Goal: Task Accomplishment & Management: Manage account settings

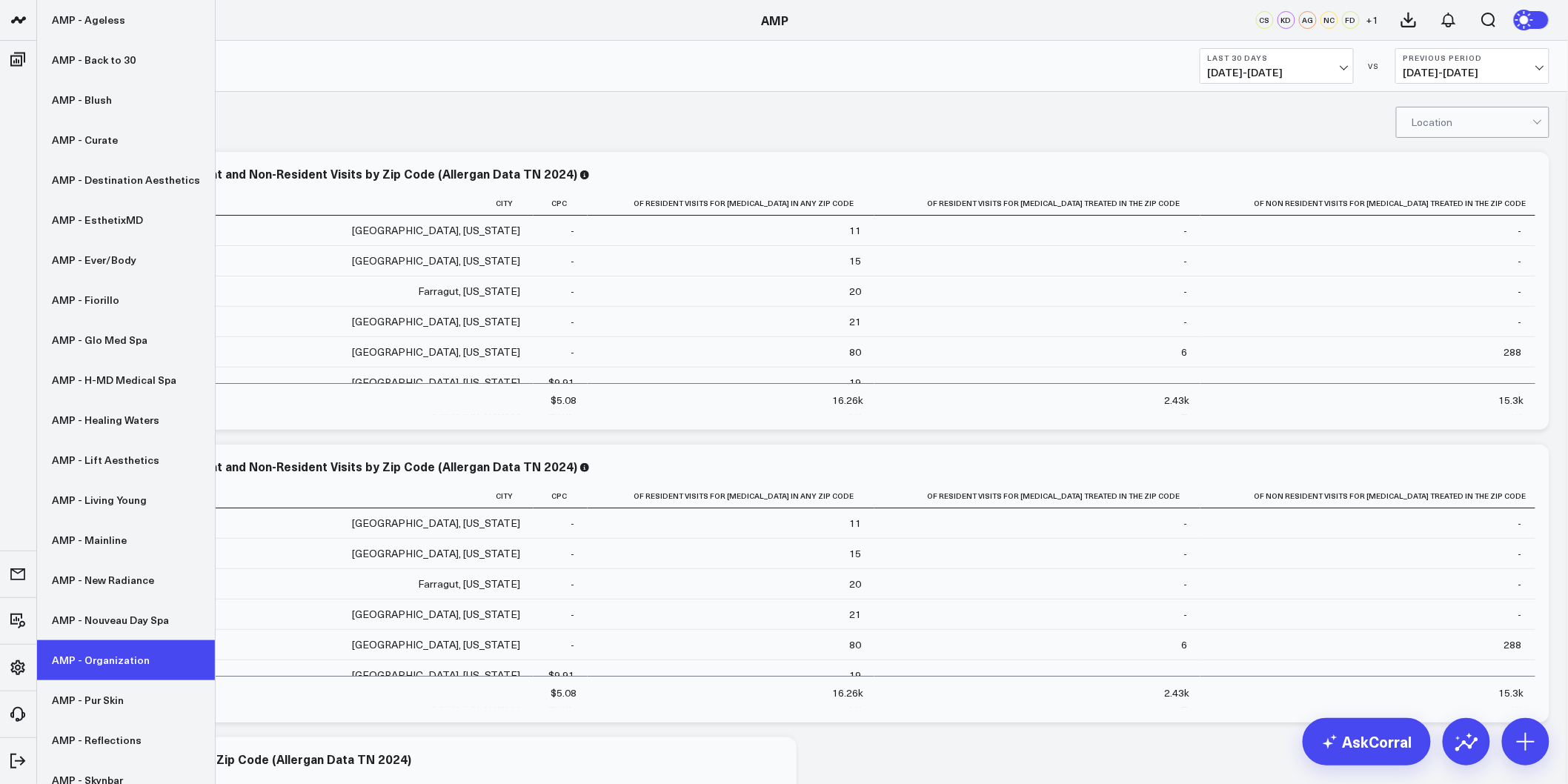
scroll to position [164, 0]
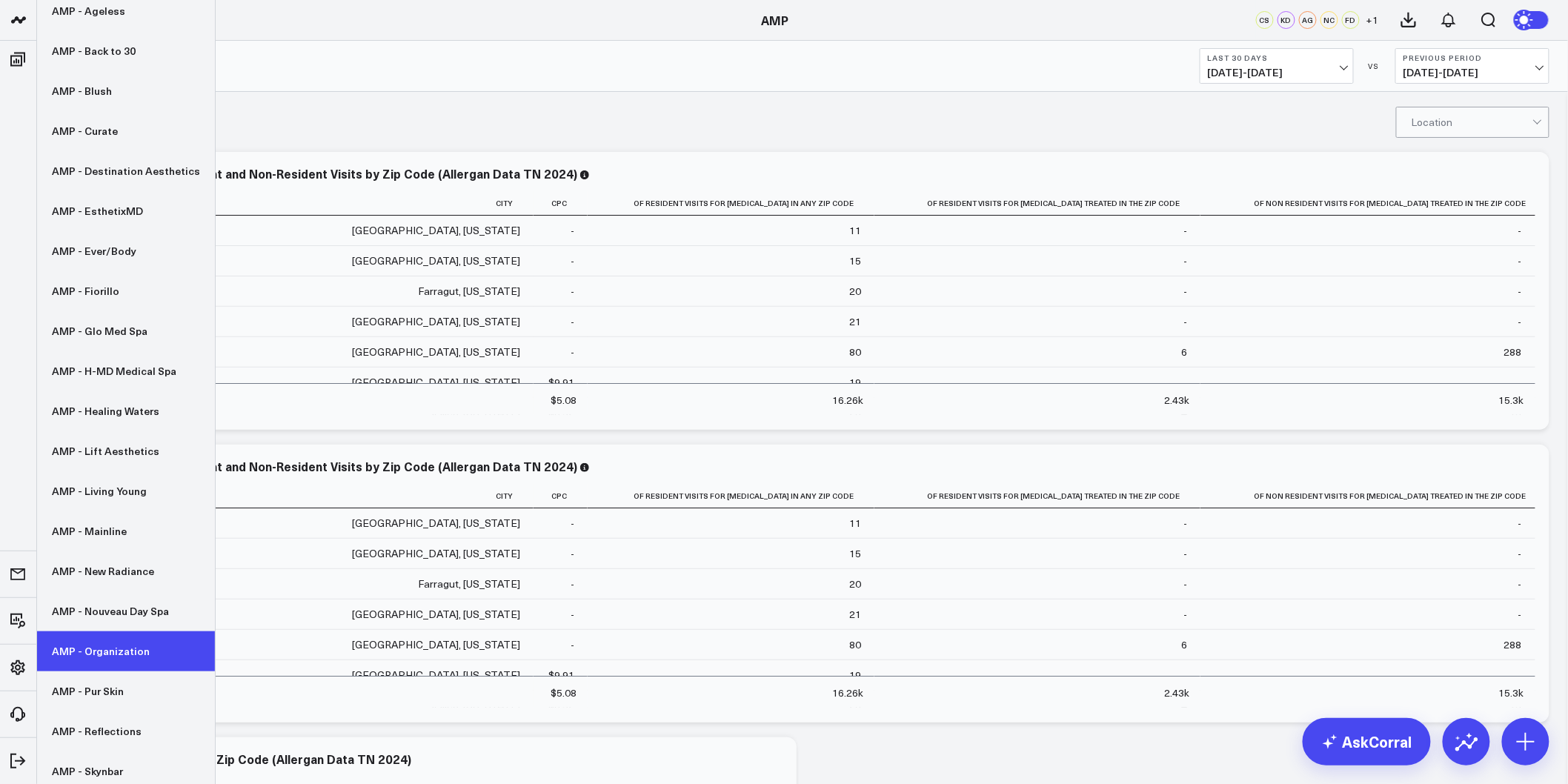
click at [109, 631] on link "AMP - Organization" at bounding box center [125, 651] width 178 height 40
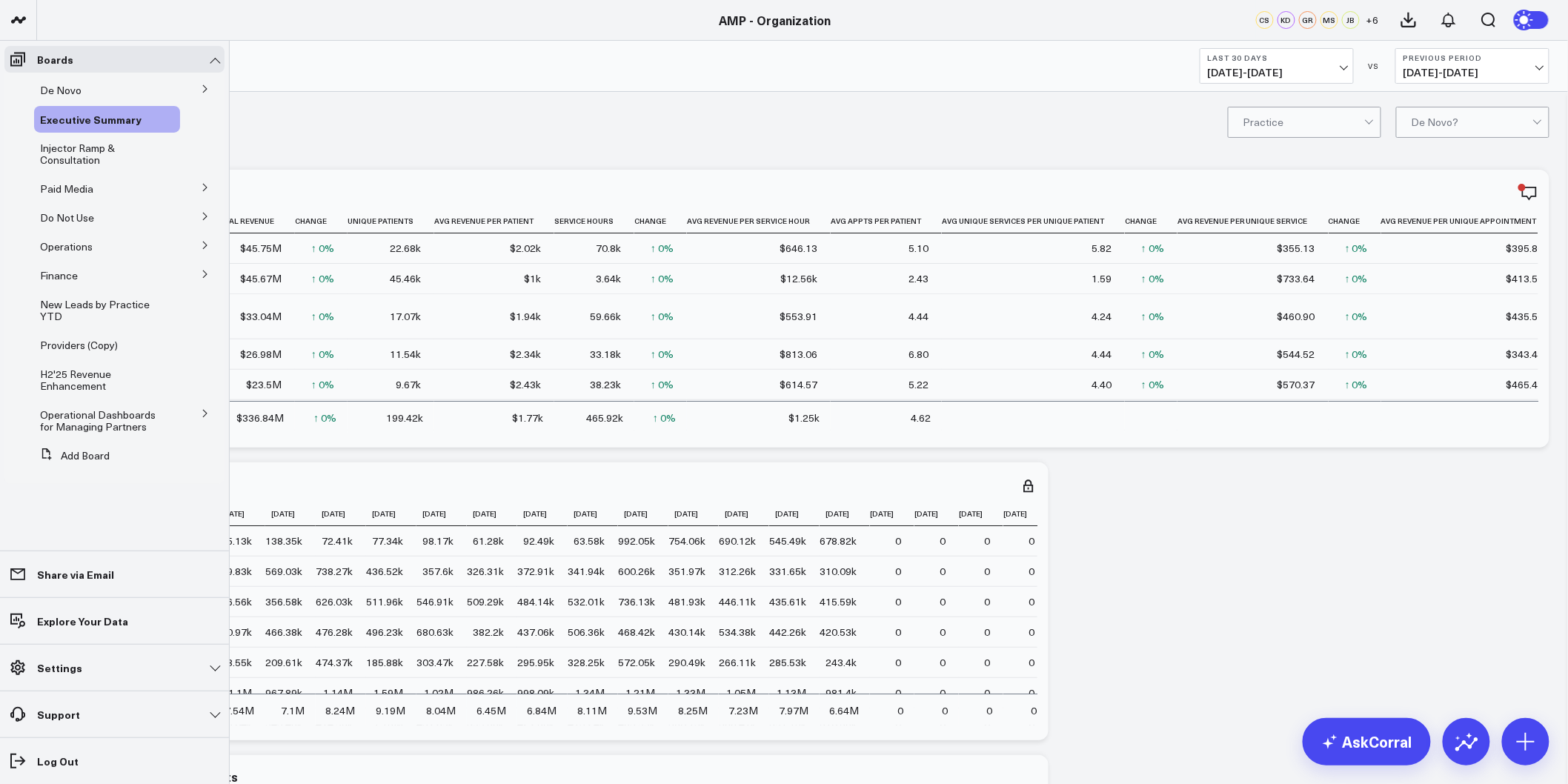
click at [206, 89] on icon at bounding box center [205, 88] width 4 height 7
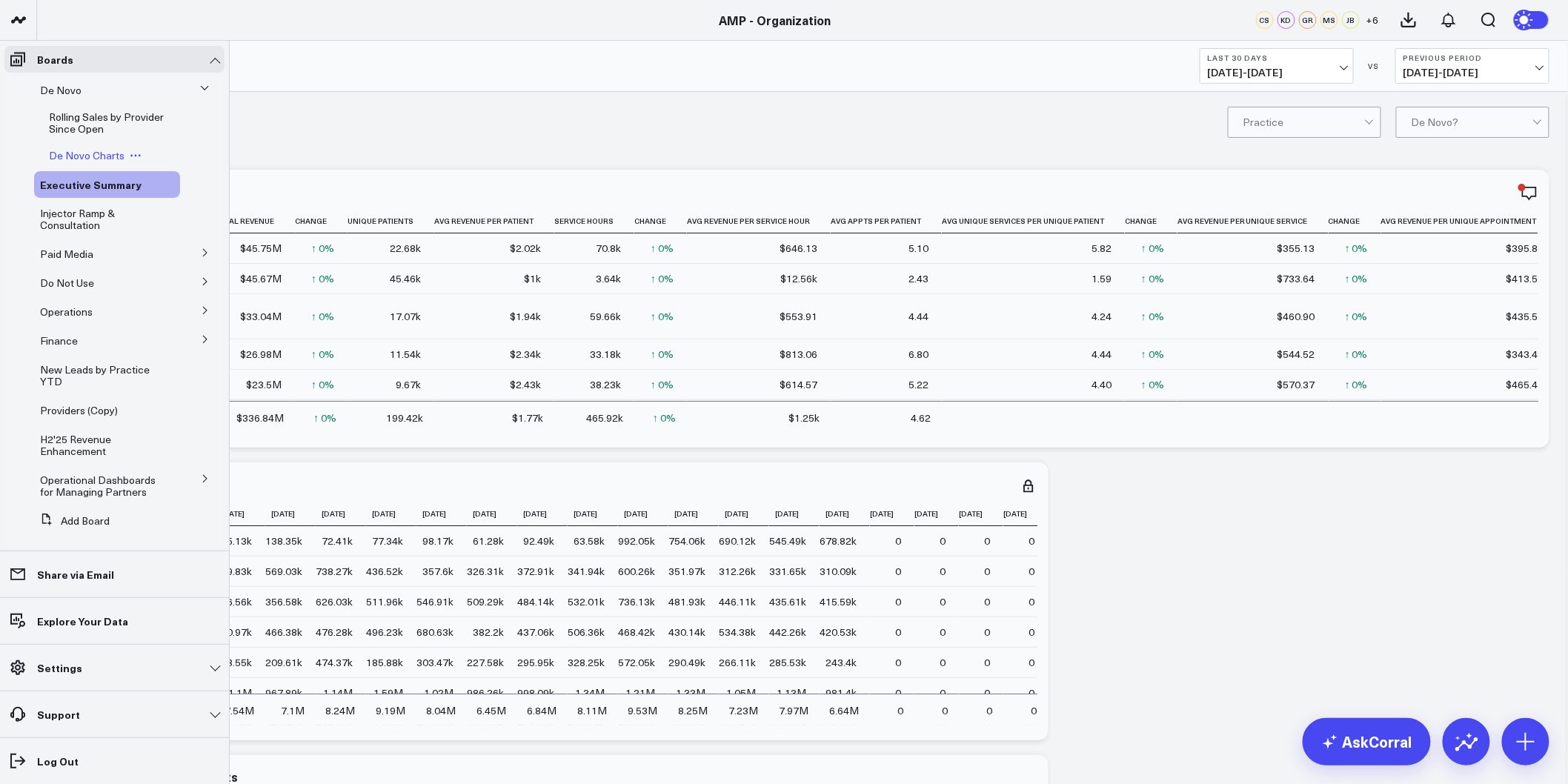
click at [85, 158] on span "De Novo Charts" at bounding box center [87, 155] width 75 height 14
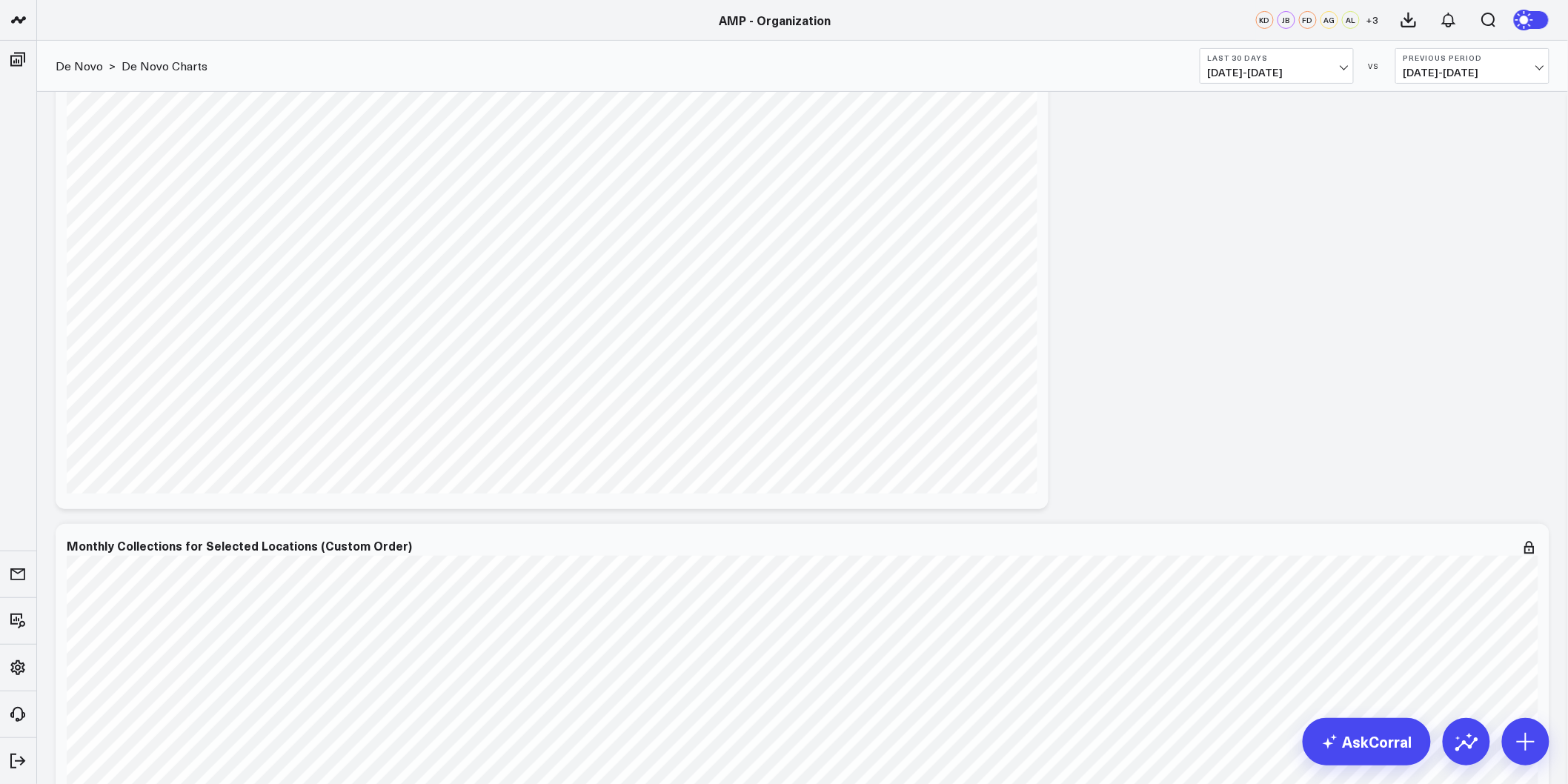
scroll to position [164, 0]
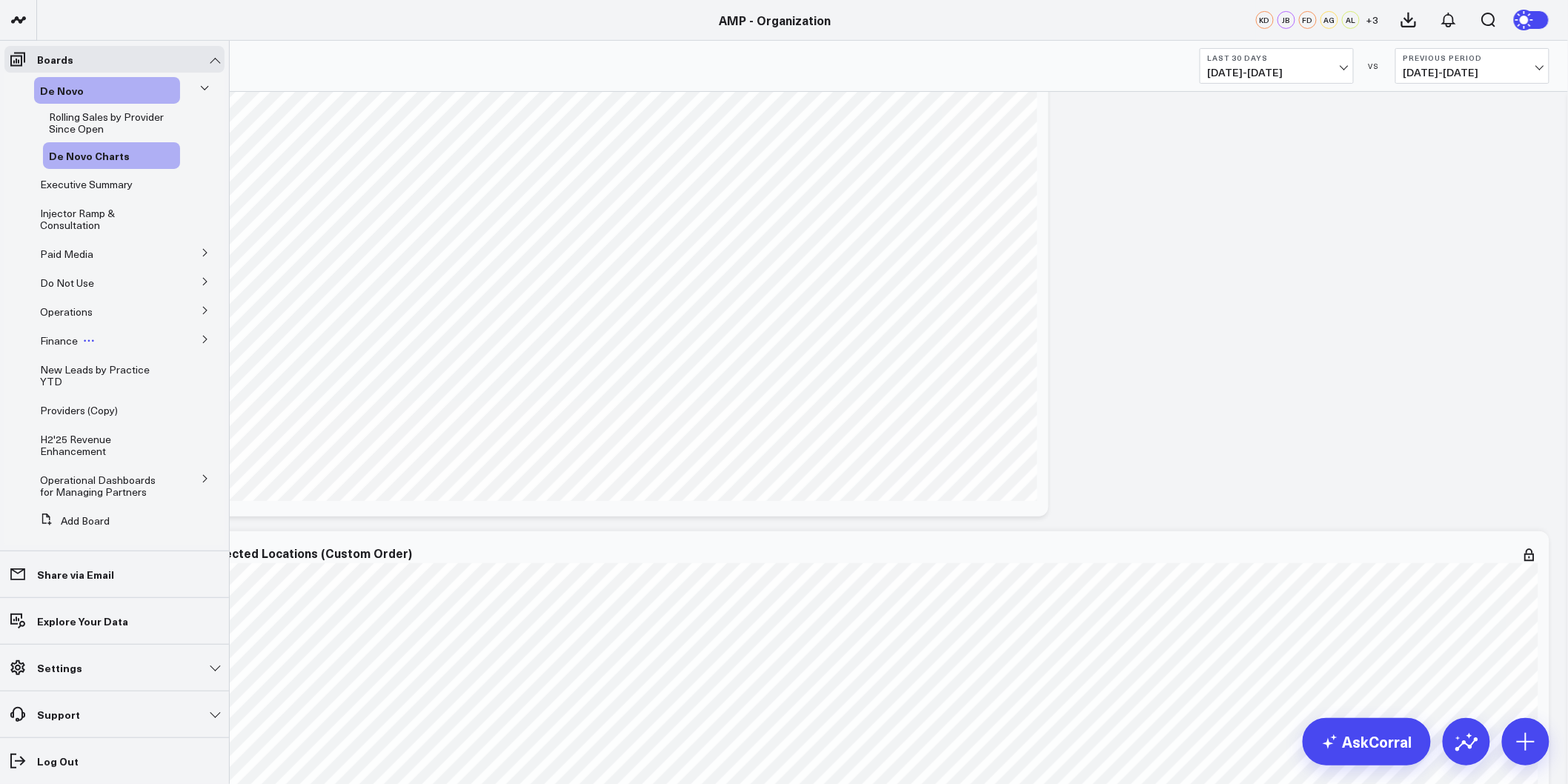
click at [161, 351] on div "Finance" at bounding box center [107, 340] width 146 height 26
click at [202, 343] on button at bounding box center [205, 338] width 39 height 22
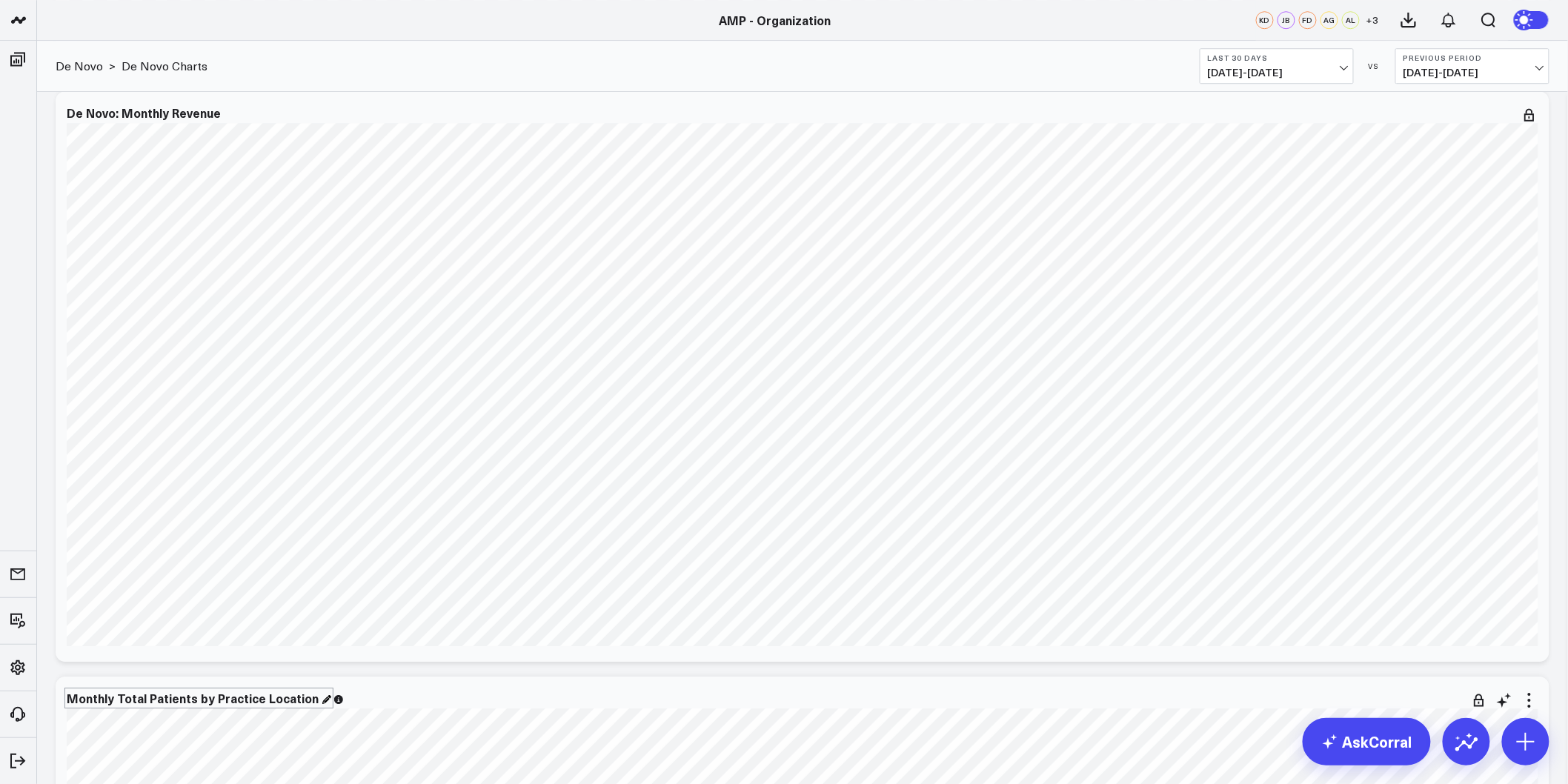
scroll to position [1728, 0]
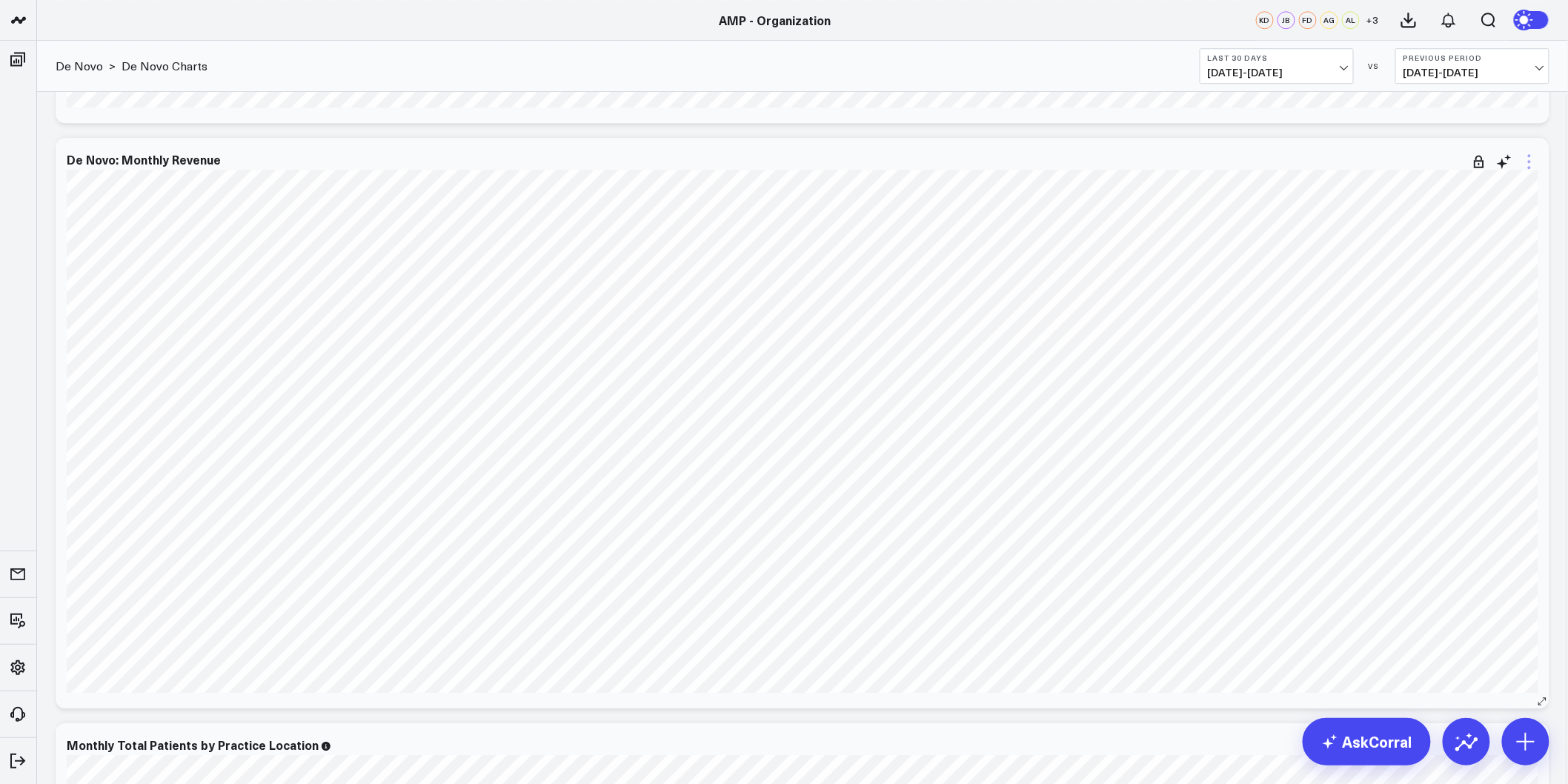
click at [1531, 158] on icon at bounding box center [1529, 161] width 18 height 18
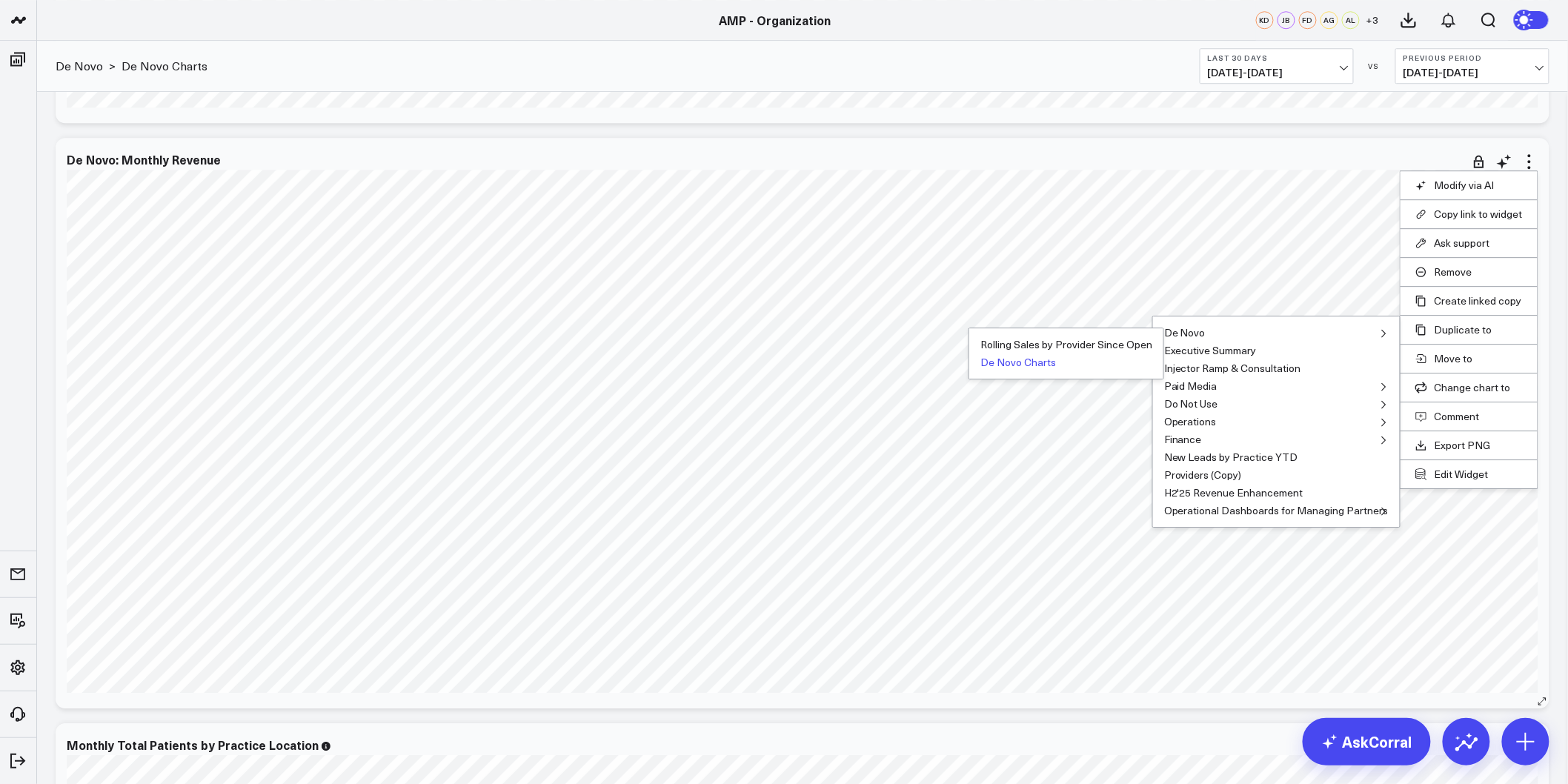
click at [1035, 360] on button "De Novo Charts" at bounding box center [1018, 362] width 75 height 10
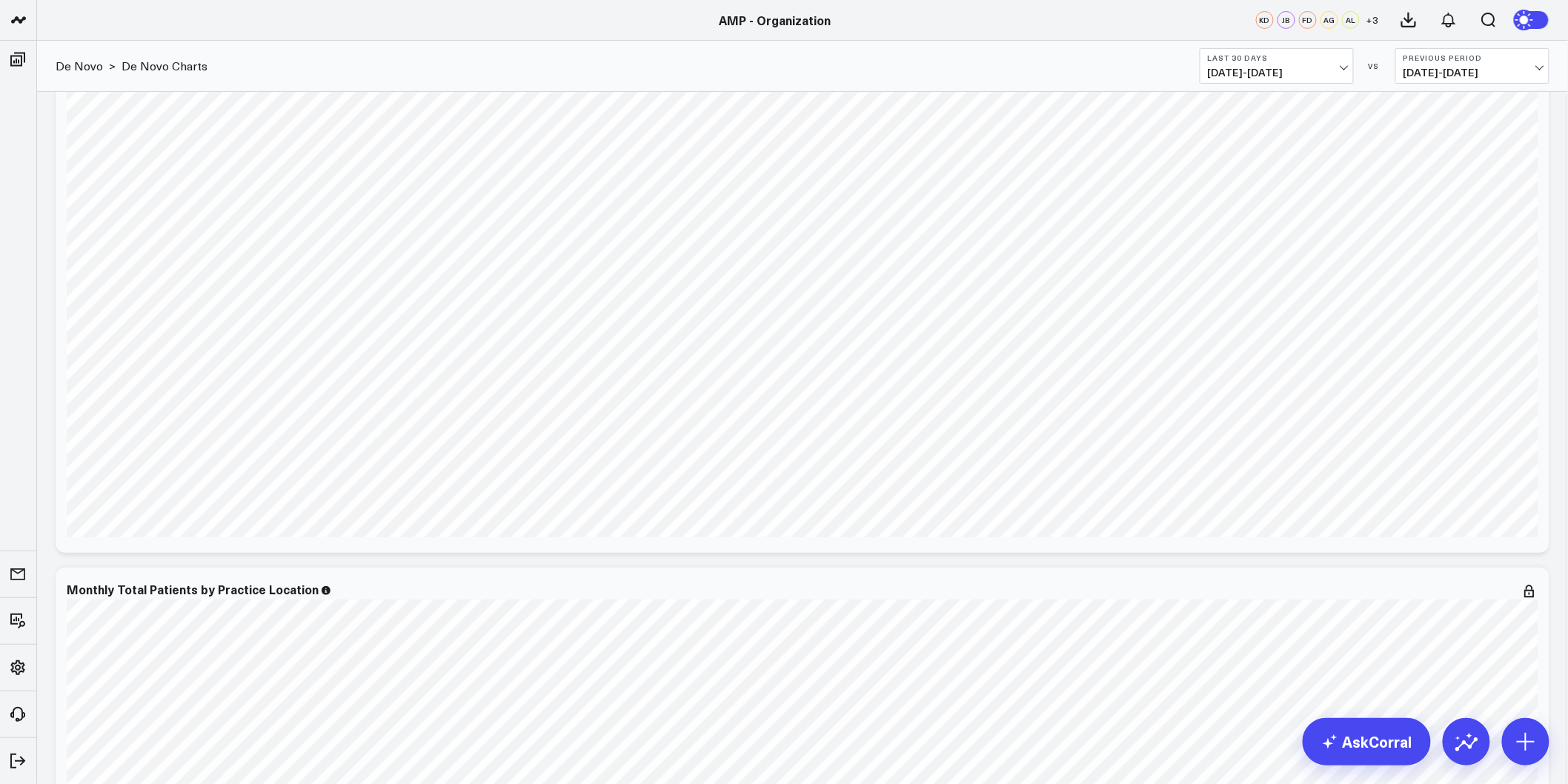
scroll to position [2222, 0]
click at [1536, 249] on icon at bounding box center [1529, 253] width 18 height 18
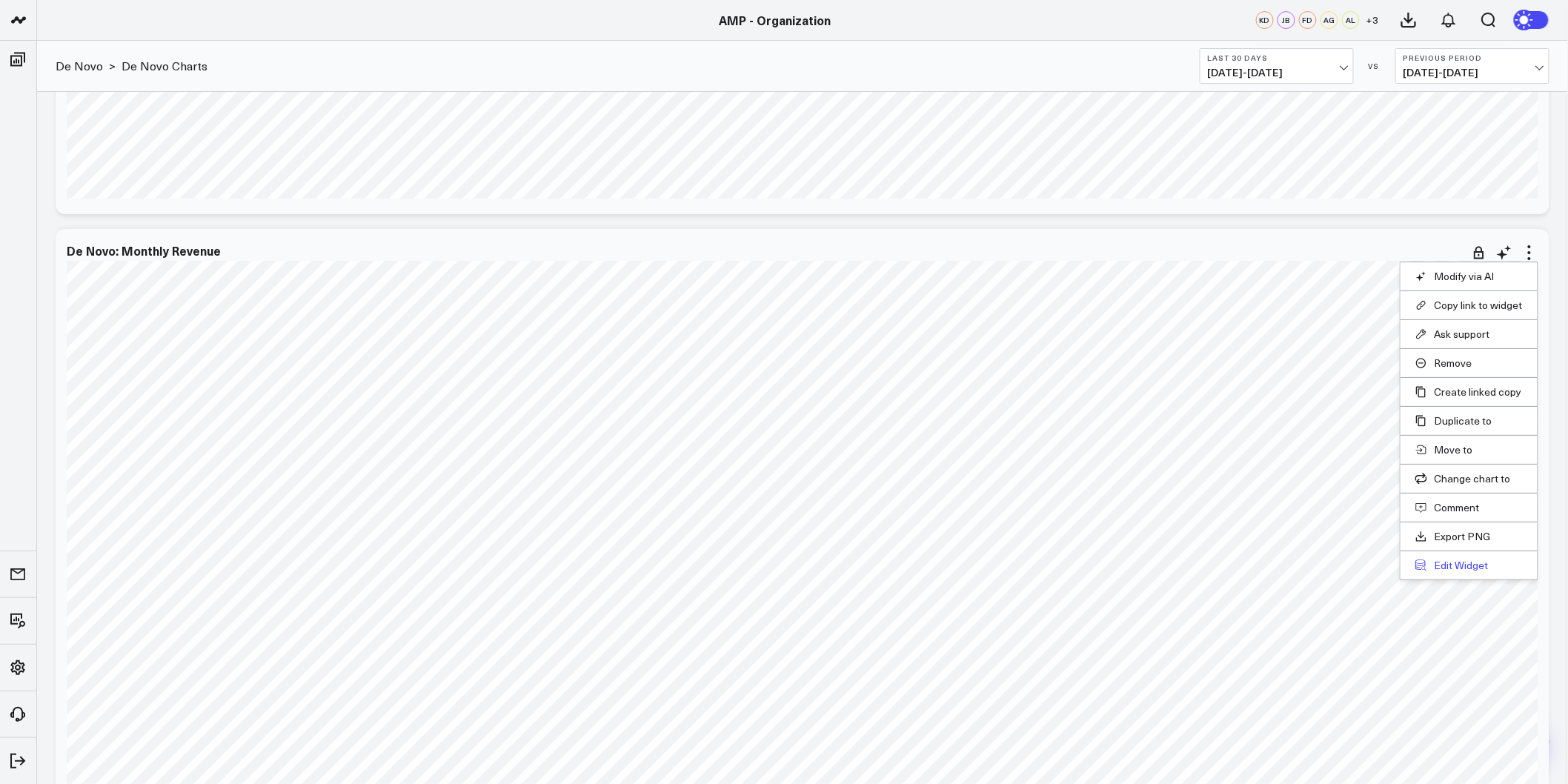
click at [1482, 561] on button "Edit Widget" at bounding box center [1469, 564] width 108 height 13
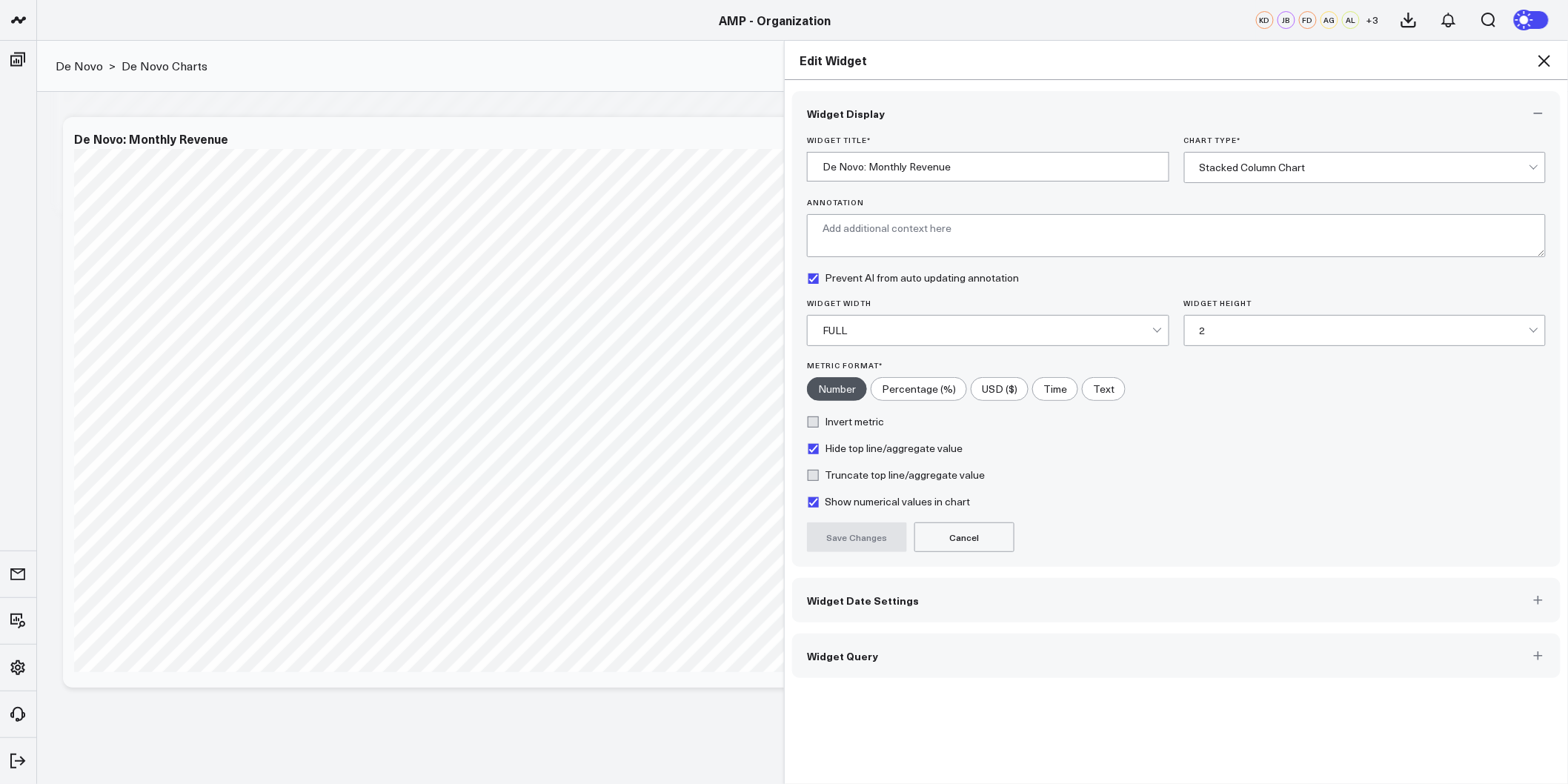
click at [1492, 158] on div "Stacked Column Chart" at bounding box center [1365, 167] width 330 height 30
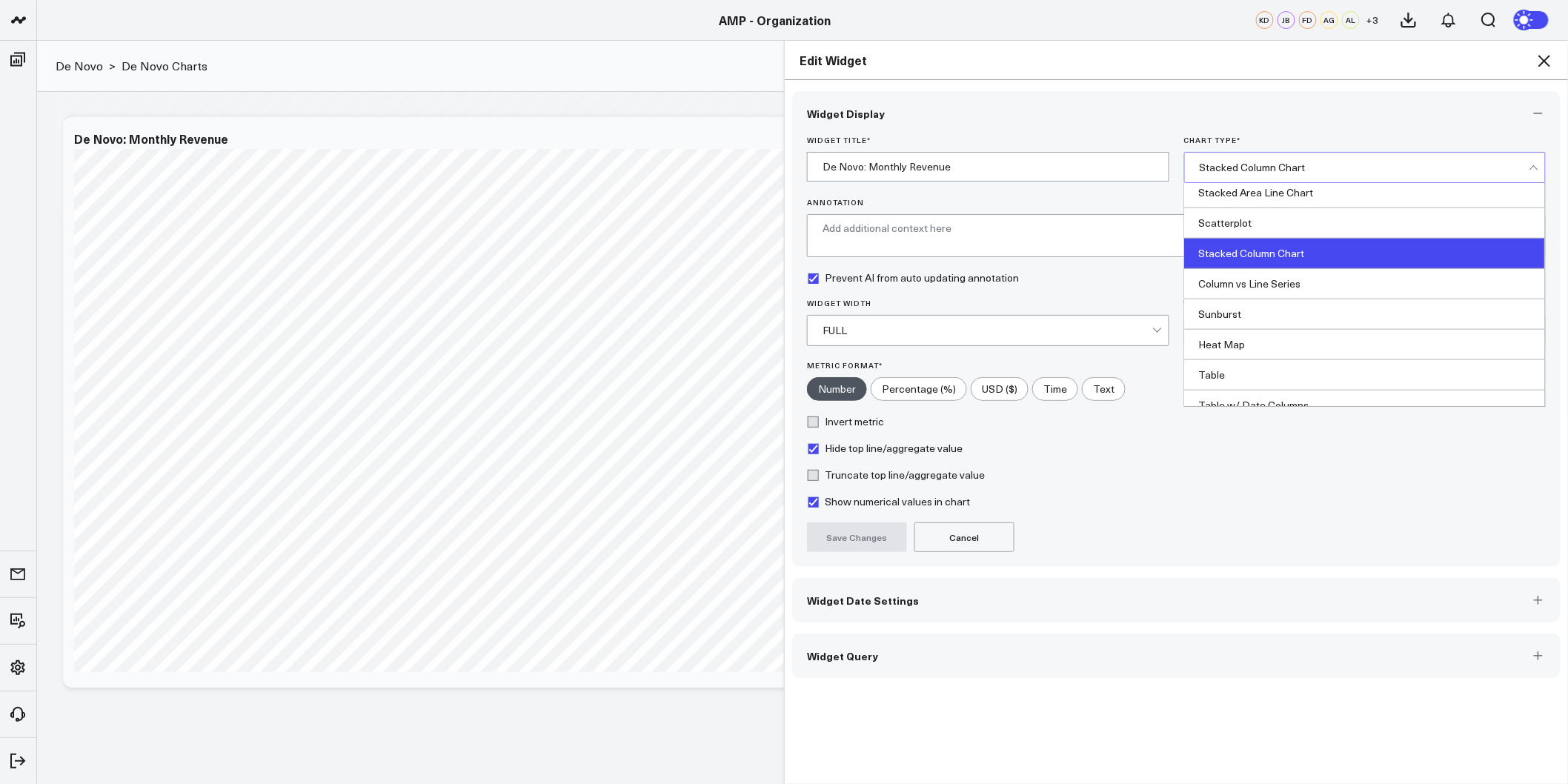
scroll to position [598, 0]
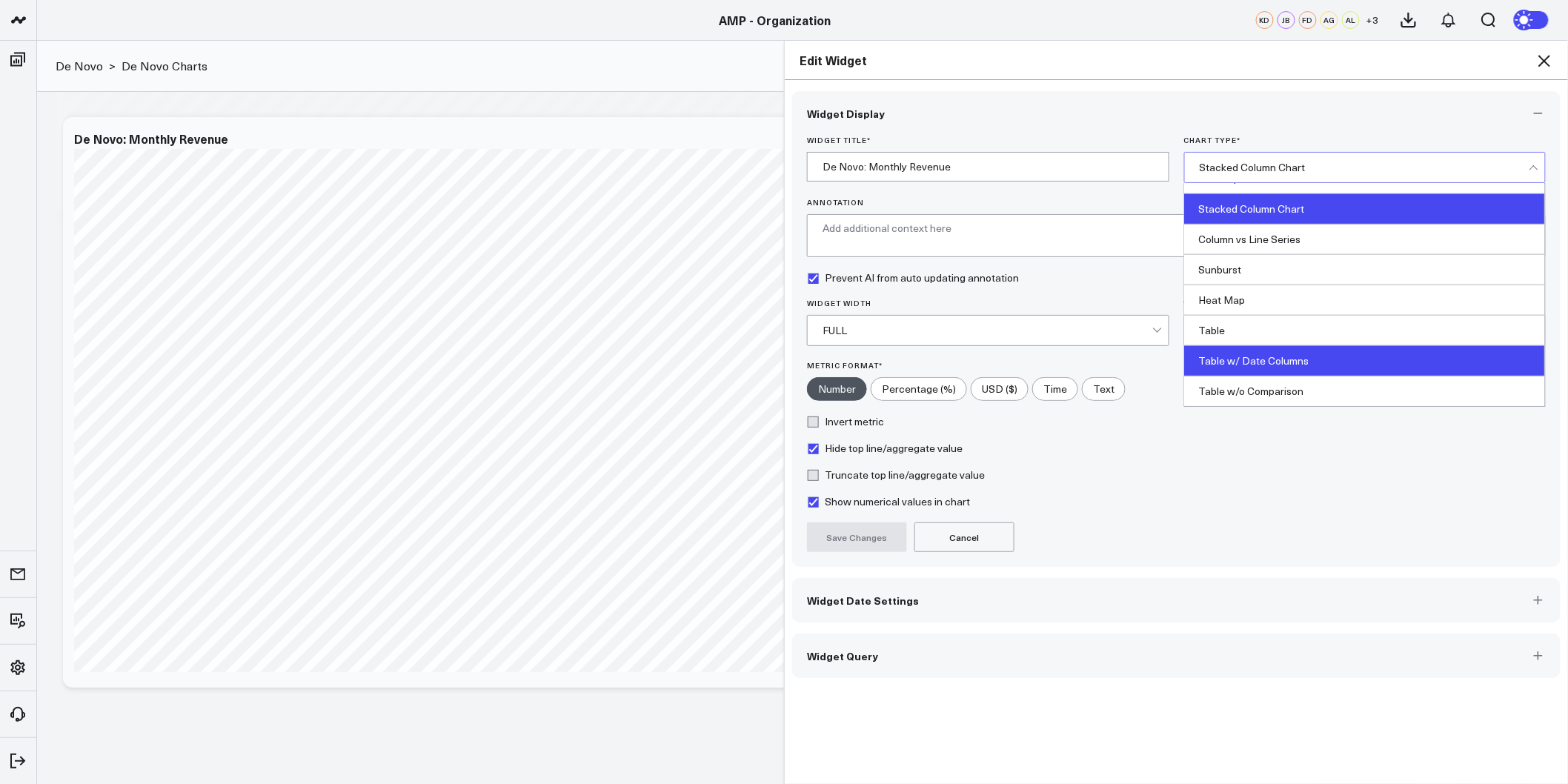
click at [1316, 365] on div "Table w/ Date Columns" at bounding box center [1366, 360] width 361 height 31
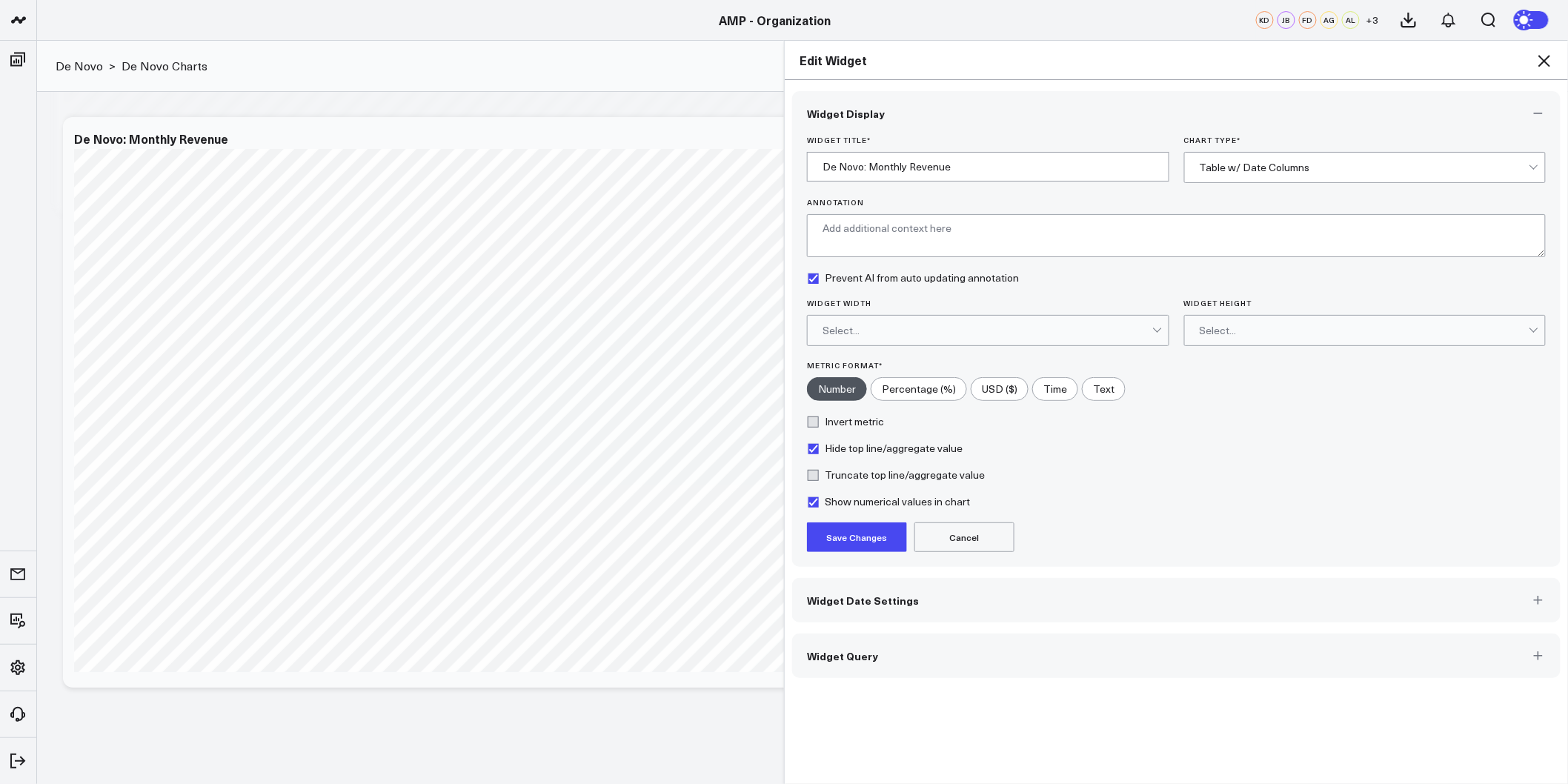
click at [840, 534] on button "Save Changes" at bounding box center [857, 537] width 100 height 30
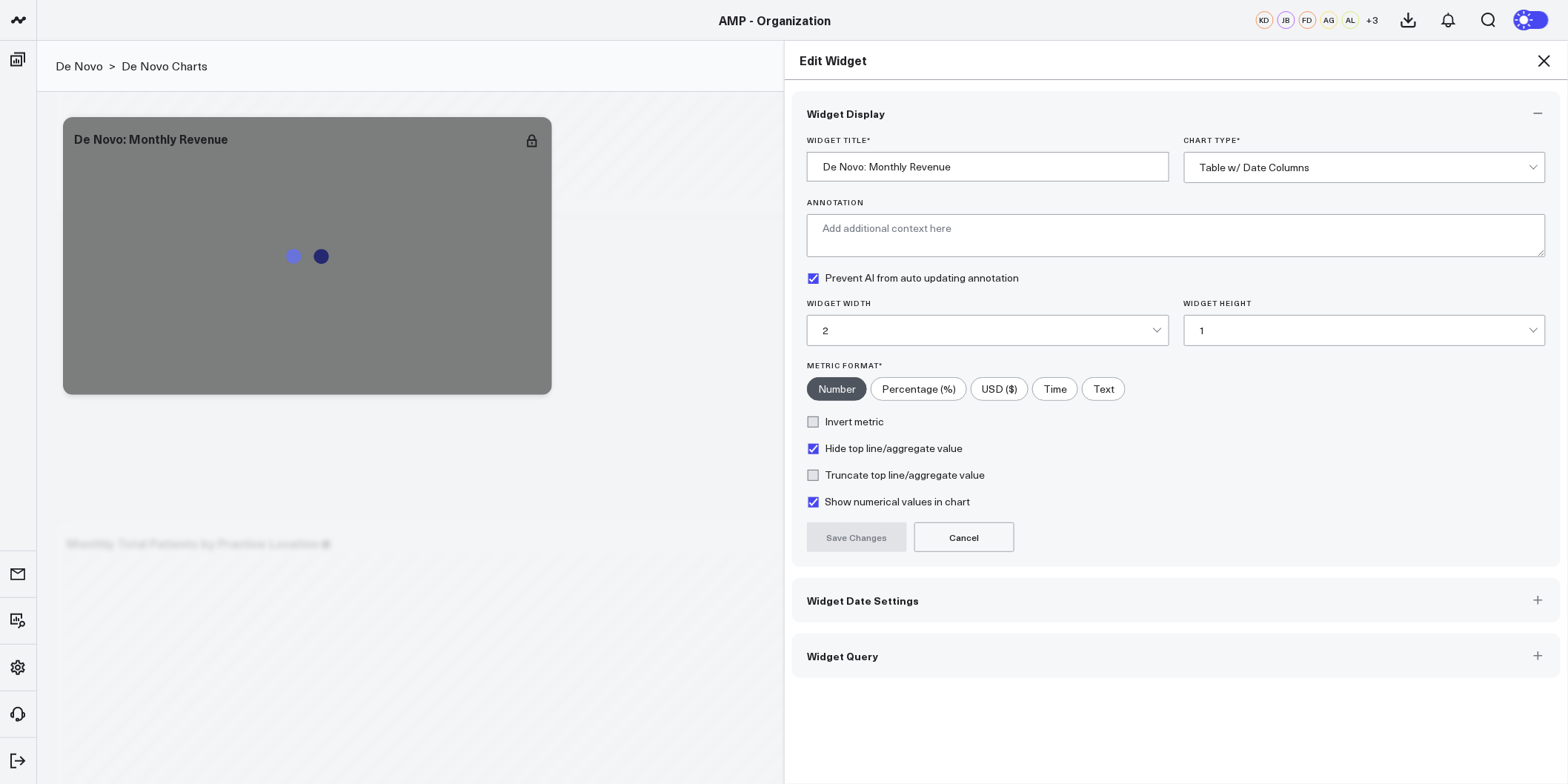
click at [1549, 57] on icon at bounding box center [1544, 61] width 12 height 12
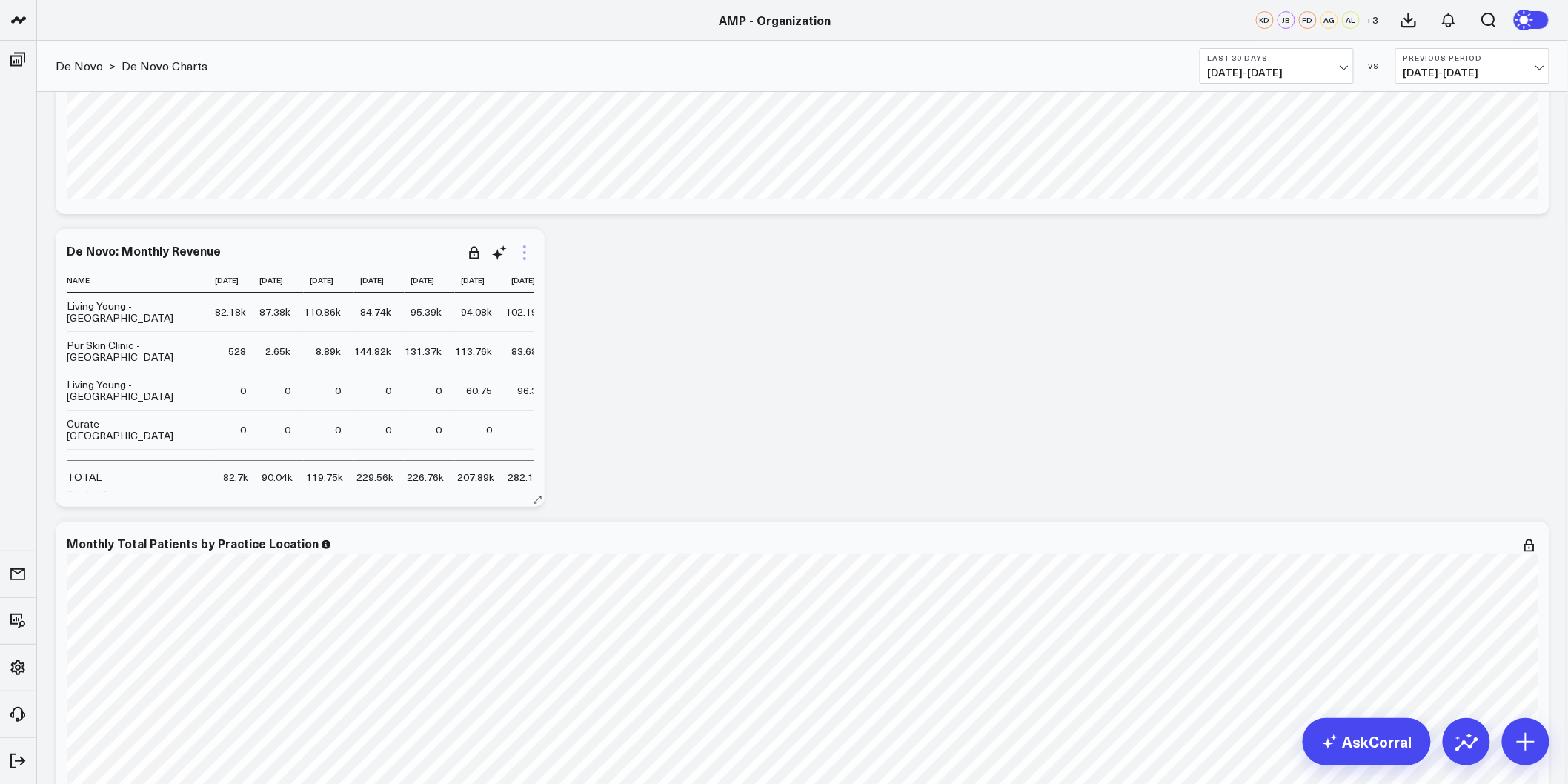
click at [522, 260] on icon at bounding box center [524, 253] width 18 height 18
click at [445, 536] on link "Export" at bounding box center [464, 536] width 108 height 13
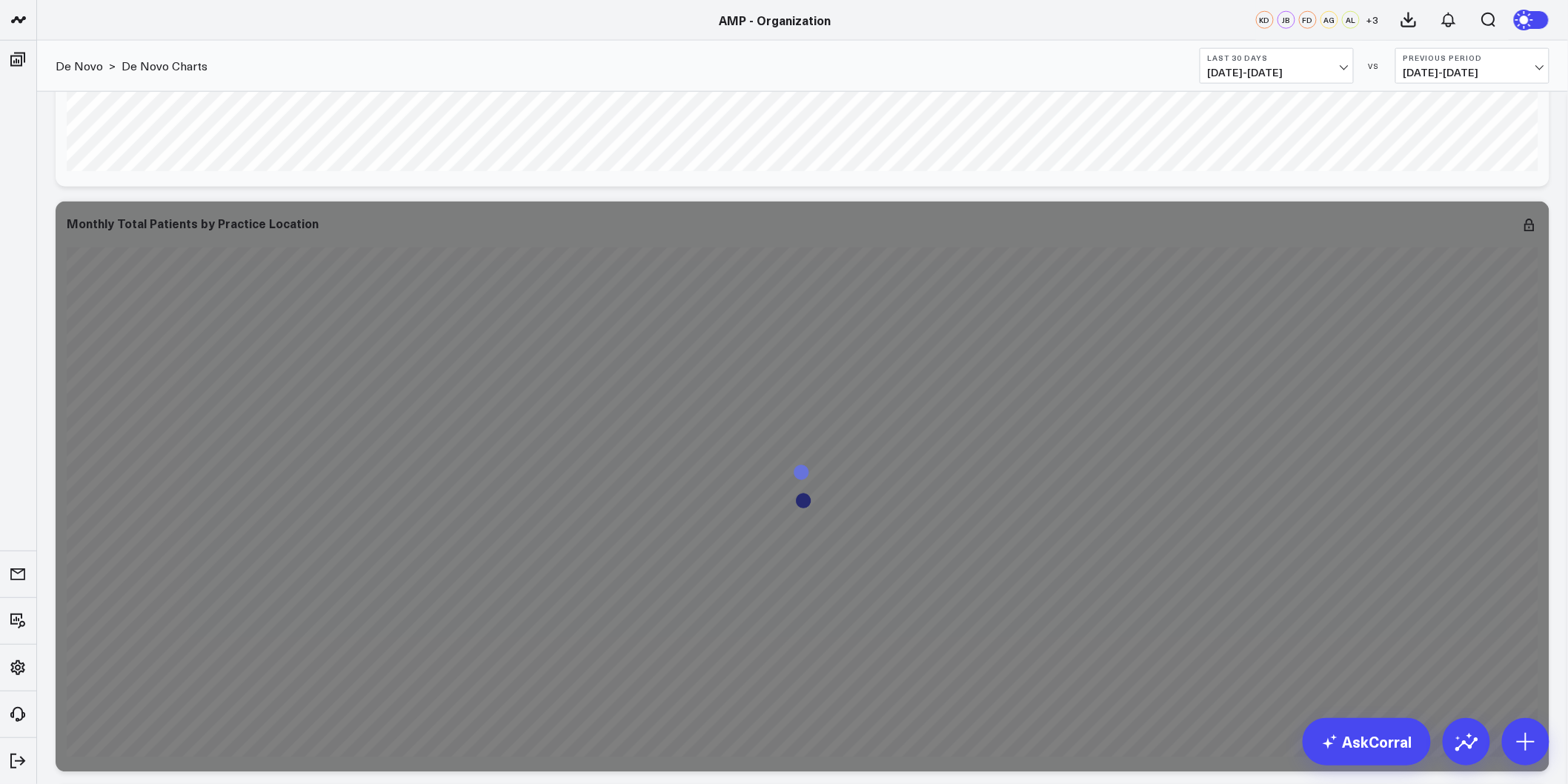
scroll to position [3210, 0]
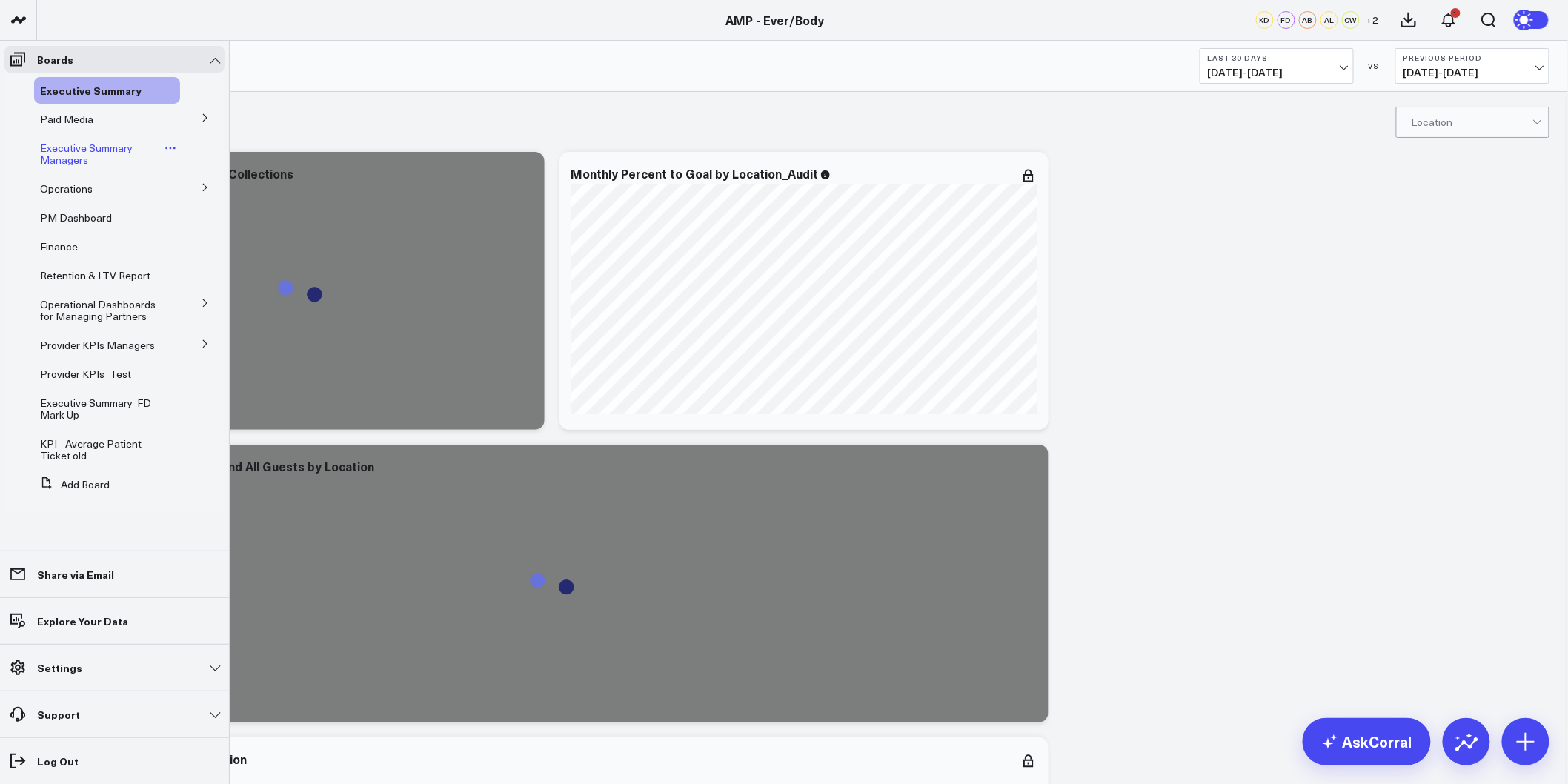
click at [80, 158] on span "Executive Summary Managers" at bounding box center [87, 154] width 93 height 26
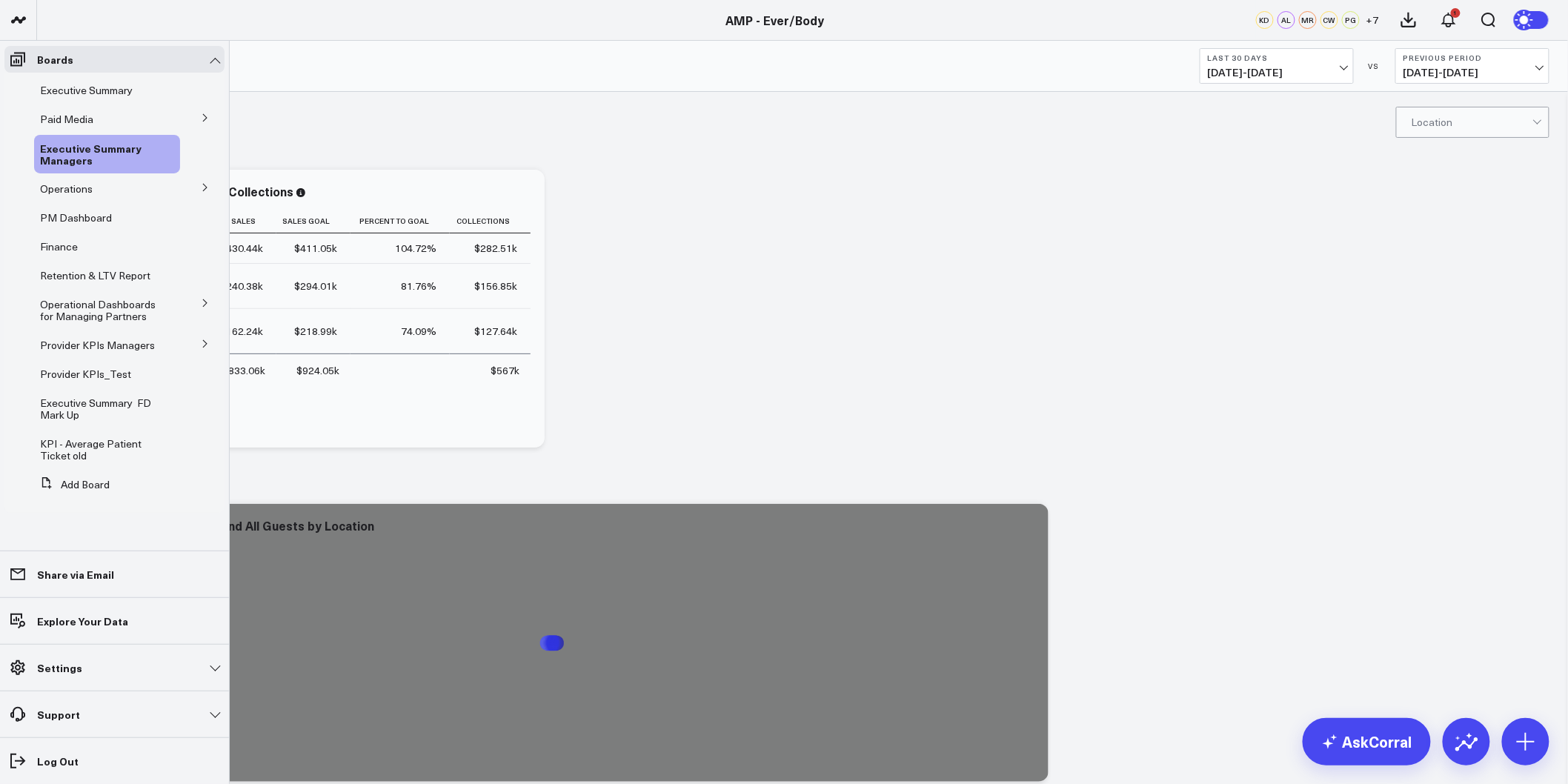
click at [197, 346] on button at bounding box center [205, 342] width 39 height 22
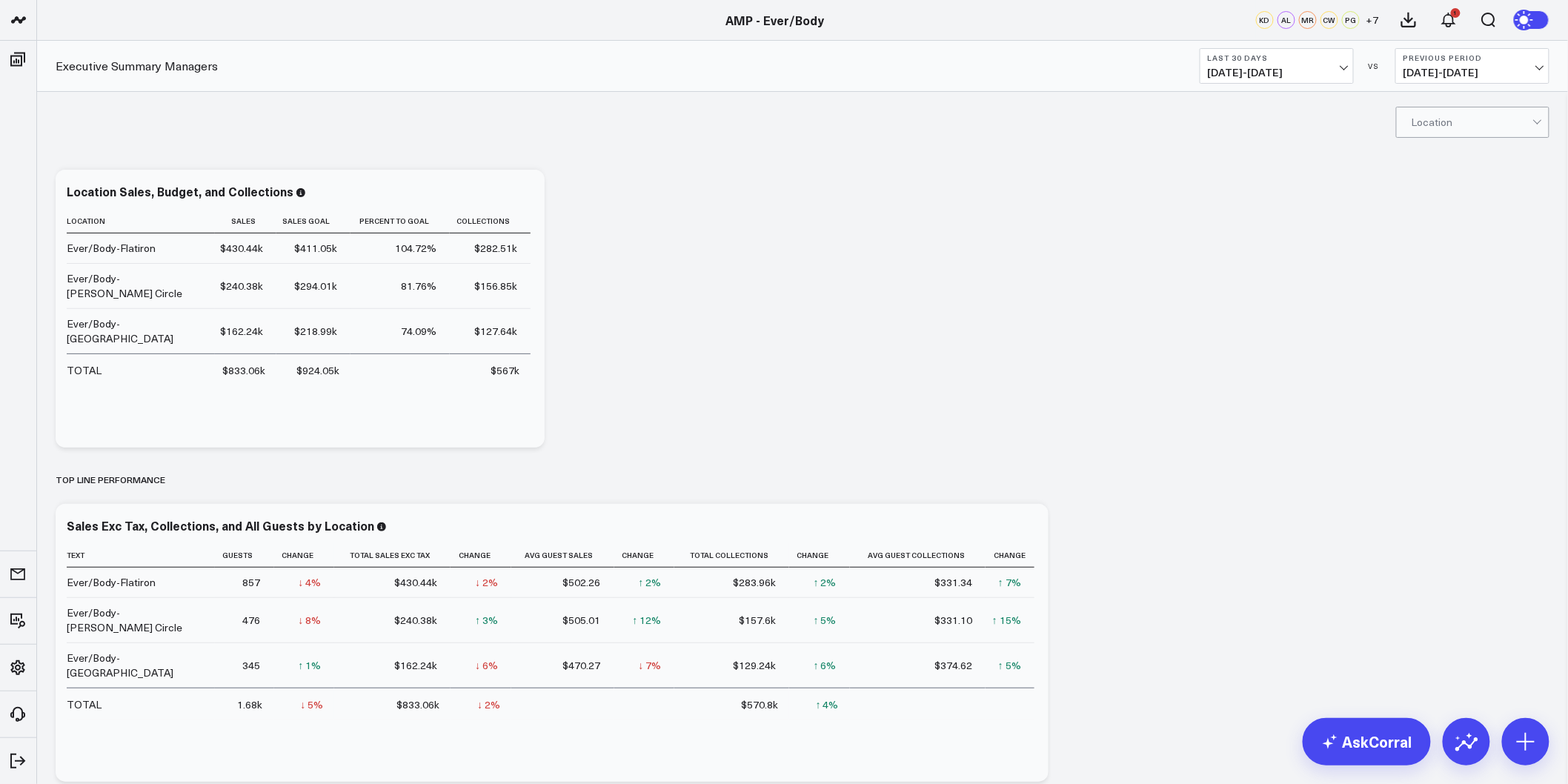
drag, startPoint x: 1315, startPoint y: 408, endPoint x: 1198, endPoint y: -38, distance: 461.1
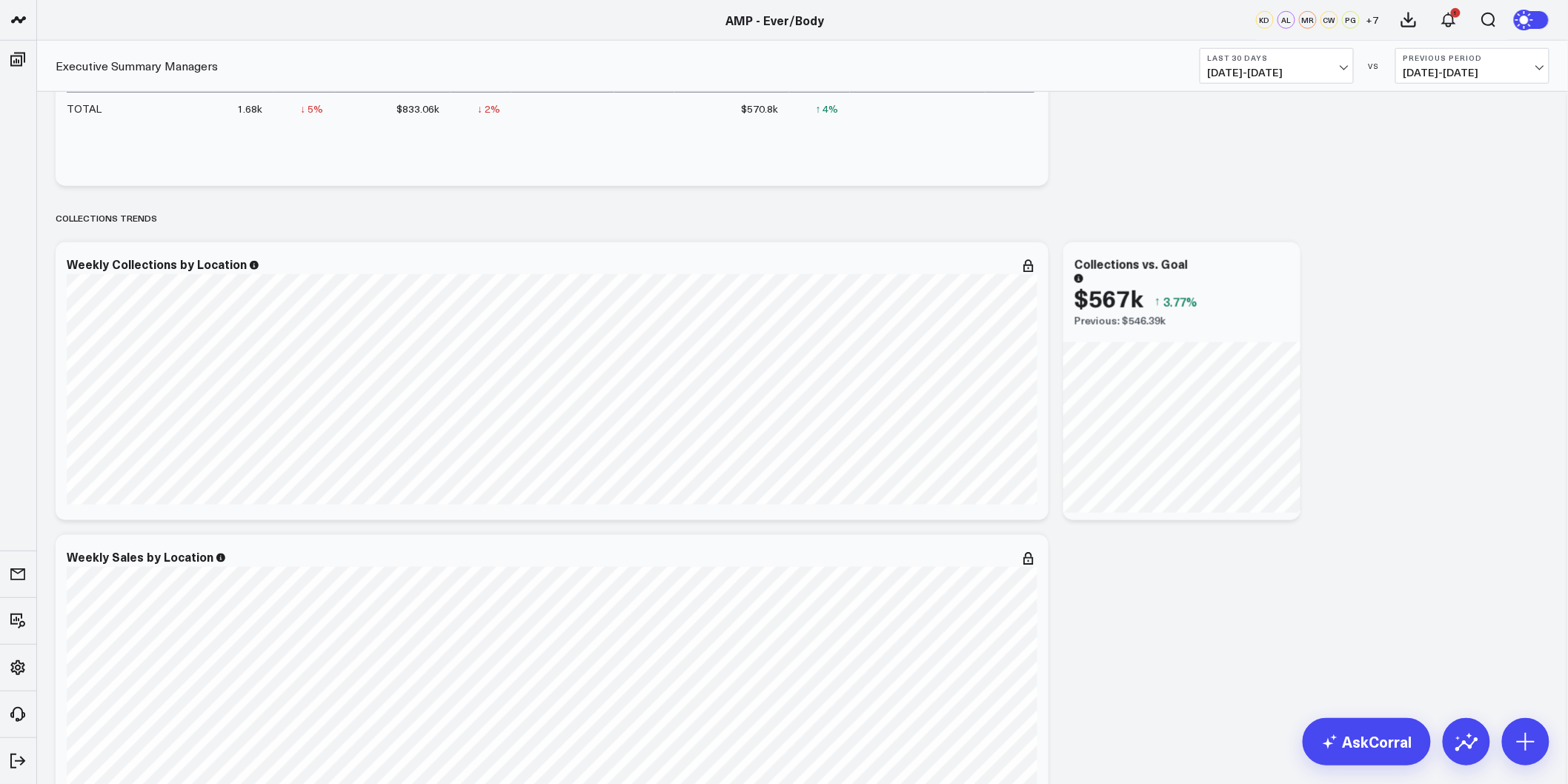
scroll to position [658, 0]
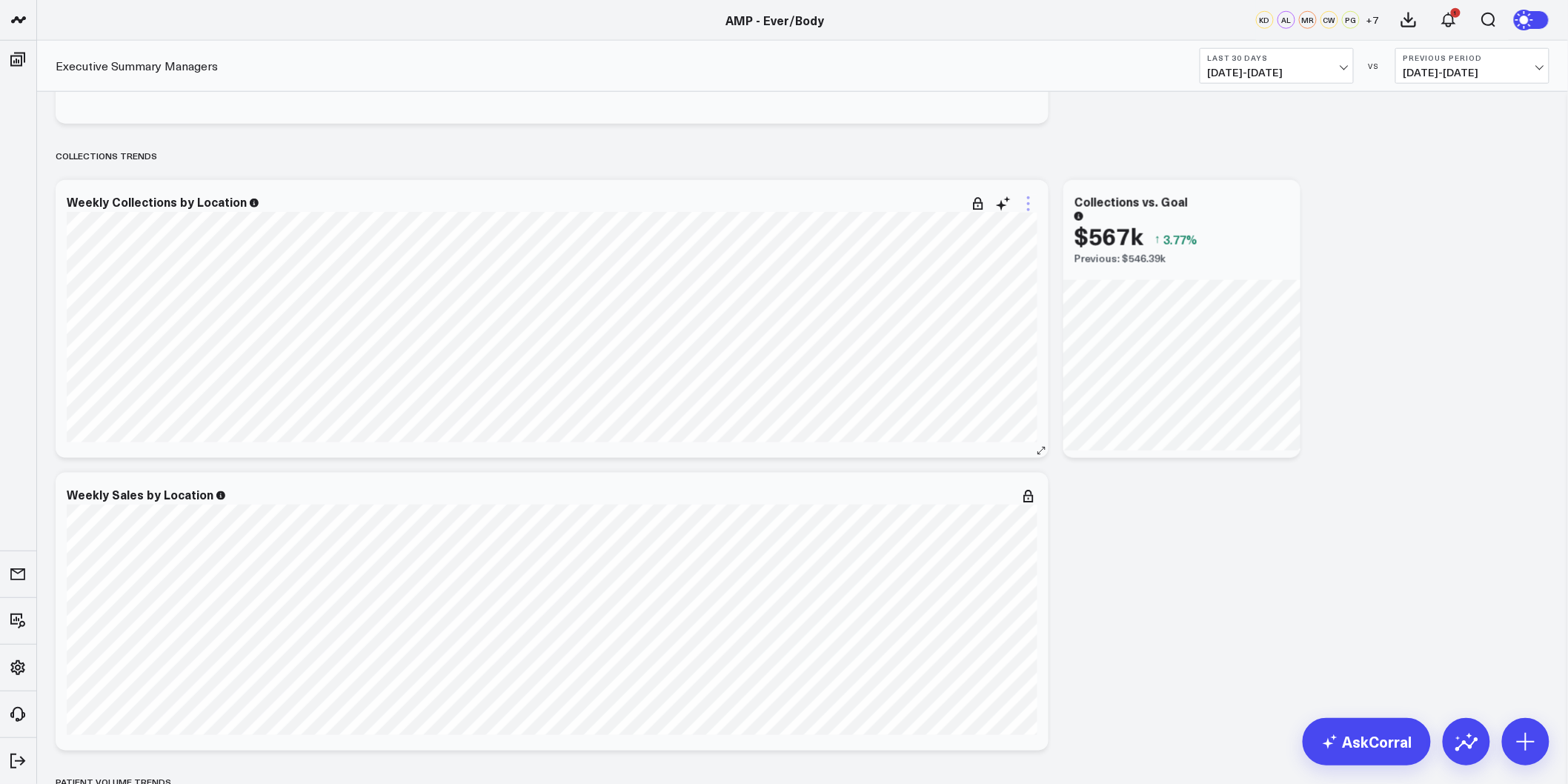
click at [1027, 200] on icon at bounding box center [1029, 204] width 18 height 18
click at [938, 506] on li "Edit Widget" at bounding box center [968, 515] width 137 height 29
click at [1030, 208] on icon at bounding box center [1029, 204] width 18 height 18
click at [945, 519] on button "Edit Widget" at bounding box center [968, 515] width 108 height 13
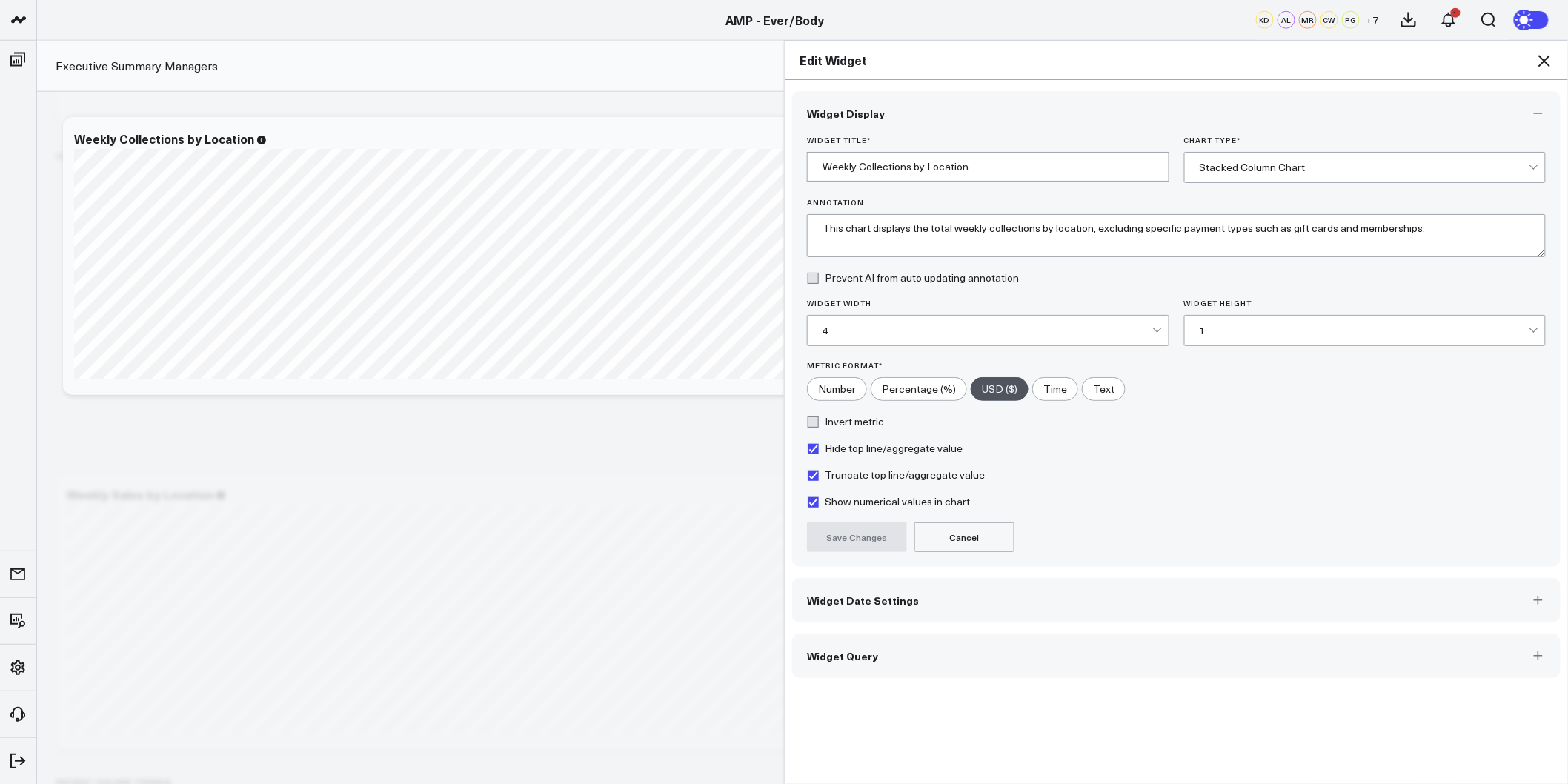
click at [879, 607] on button "Widget Date Settings" at bounding box center [1177, 599] width 769 height 45
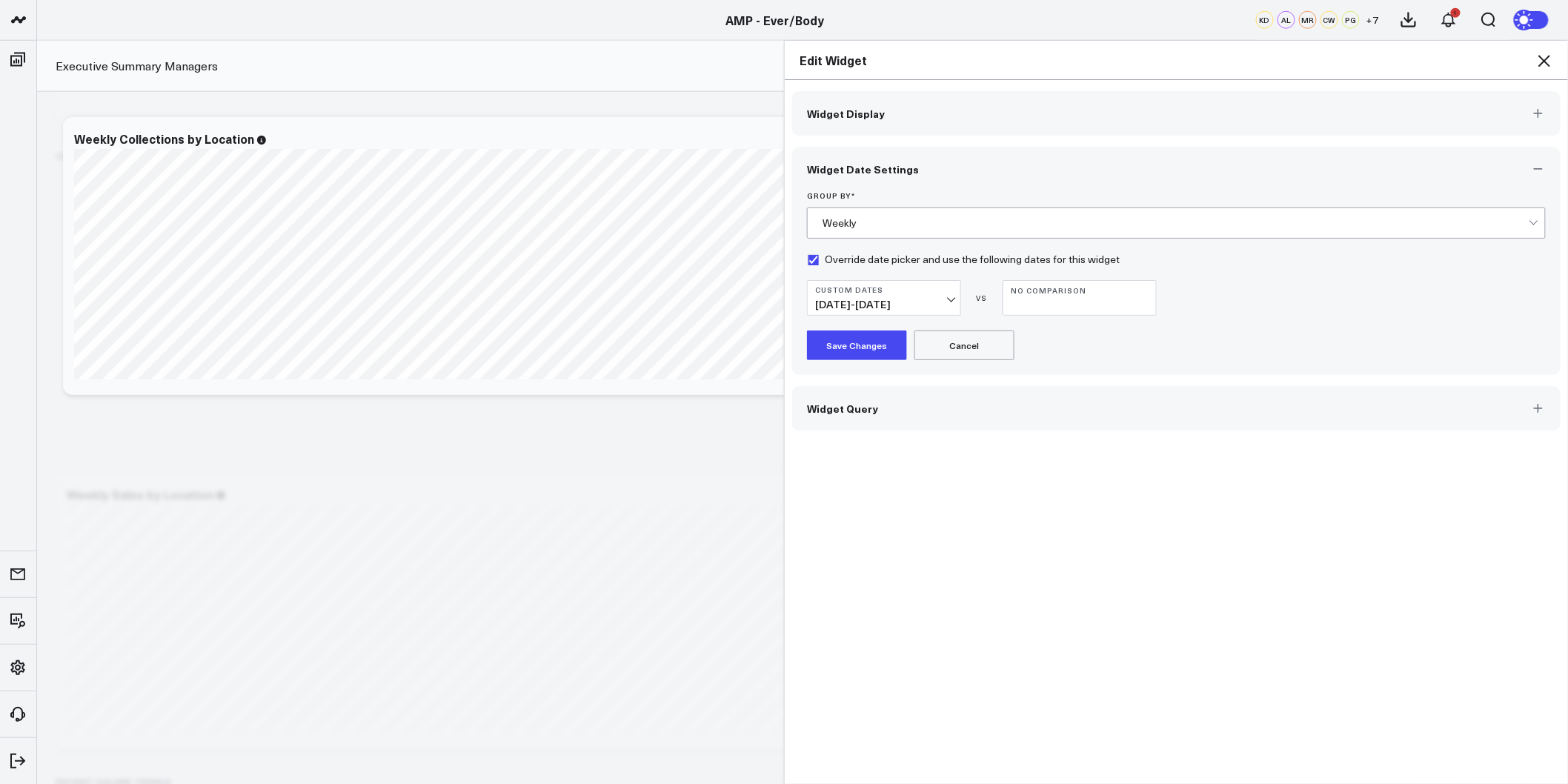
click at [1549, 60] on icon at bounding box center [1544, 60] width 18 height 18
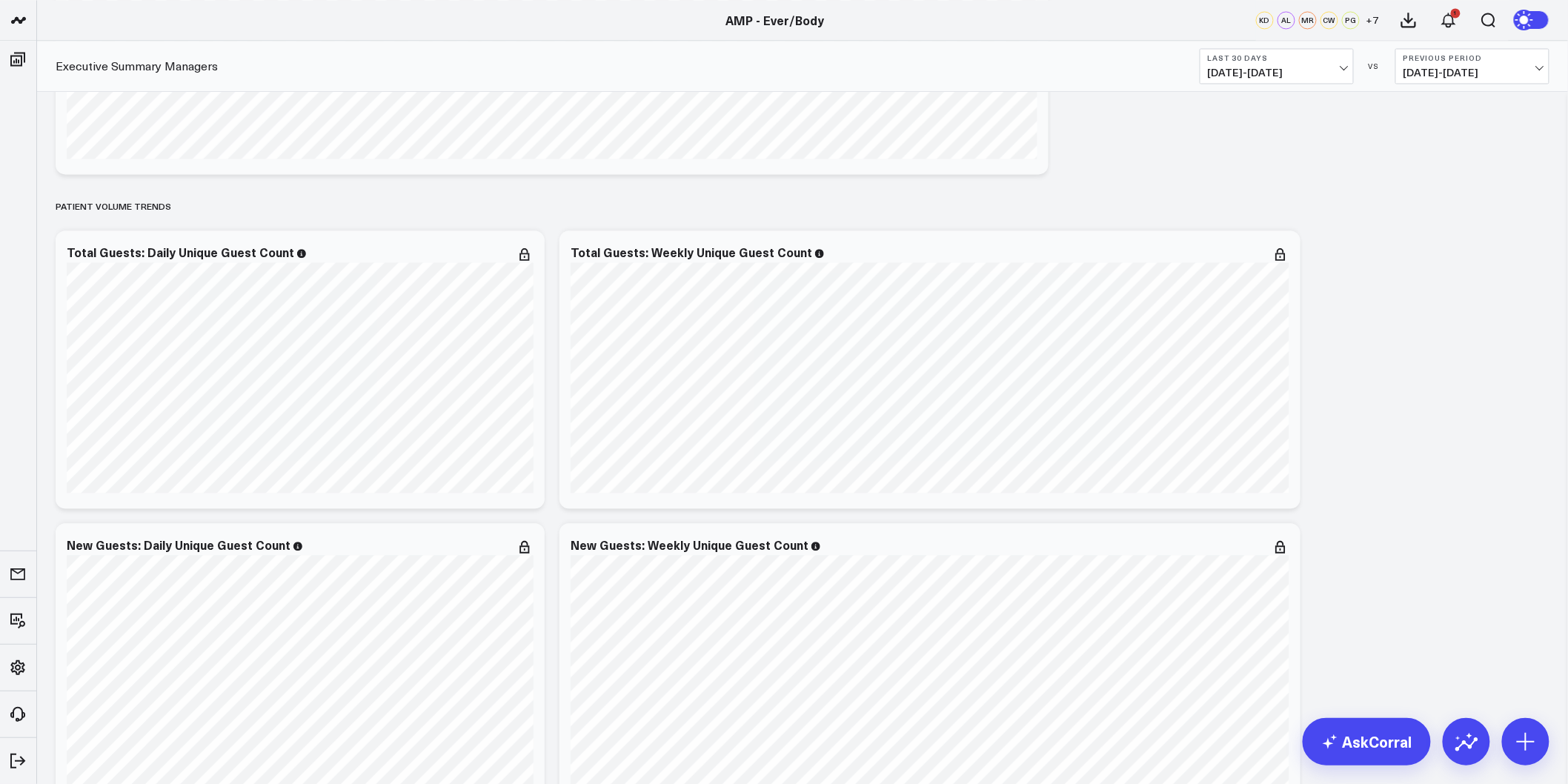
scroll to position [1398, 0]
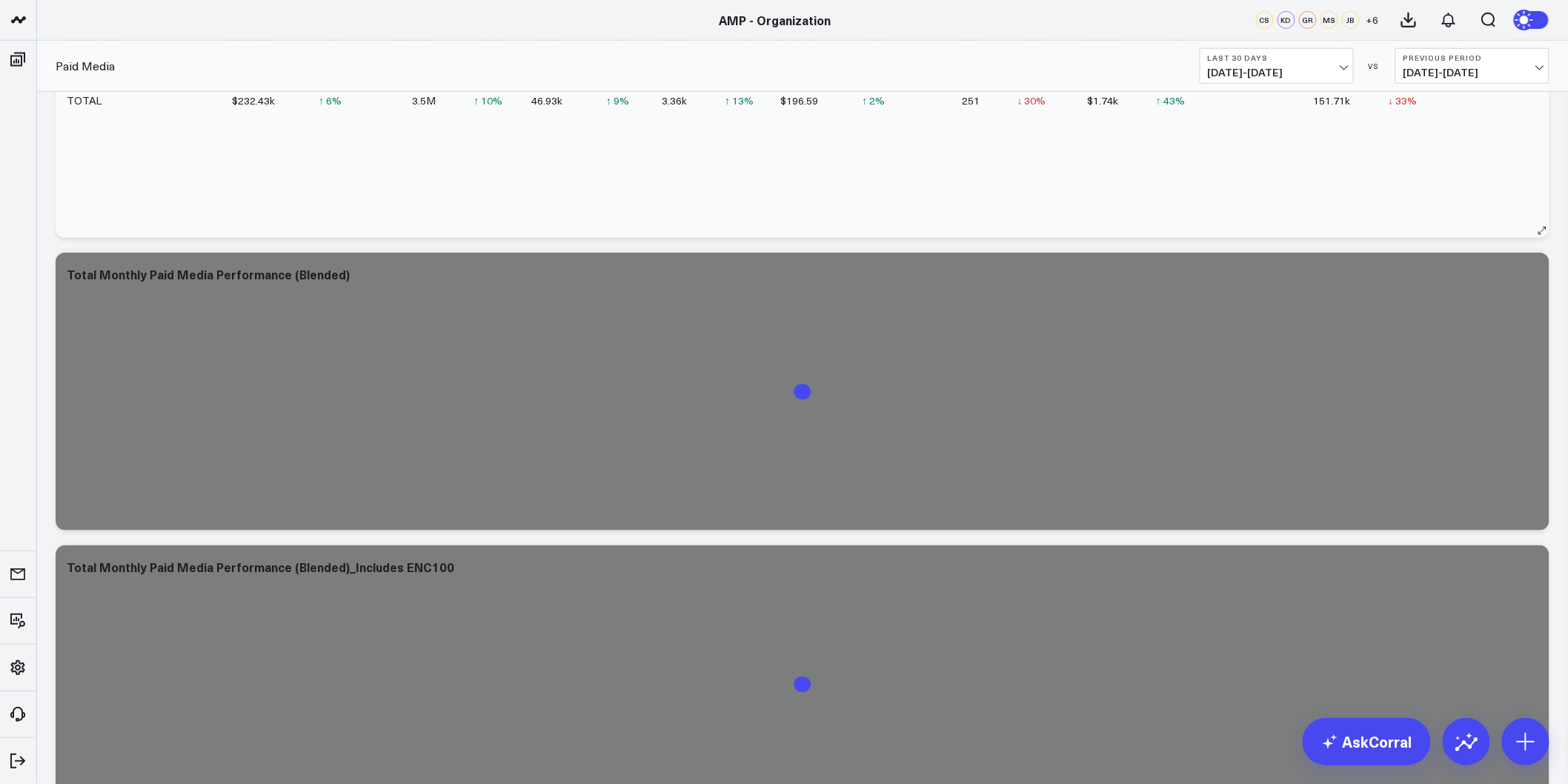
scroll to position [658, 0]
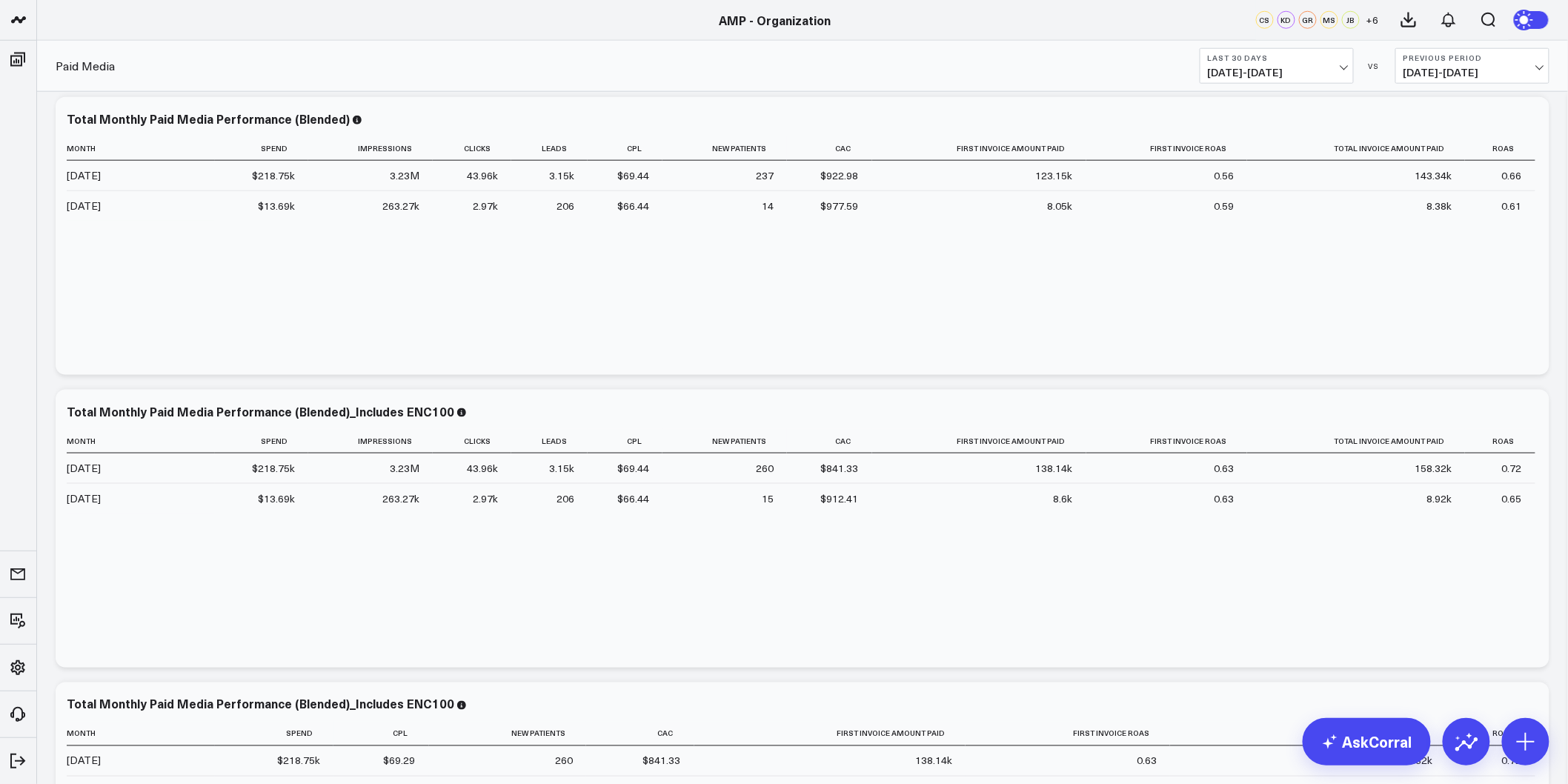
click at [1316, 67] on span "07/30/25 - 08/28/25" at bounding box center [1276, 73] width 137 height 12
click at [1268, 244] on link "Last 365 Days" at bounding box center [1276, 242] width 152 height 28
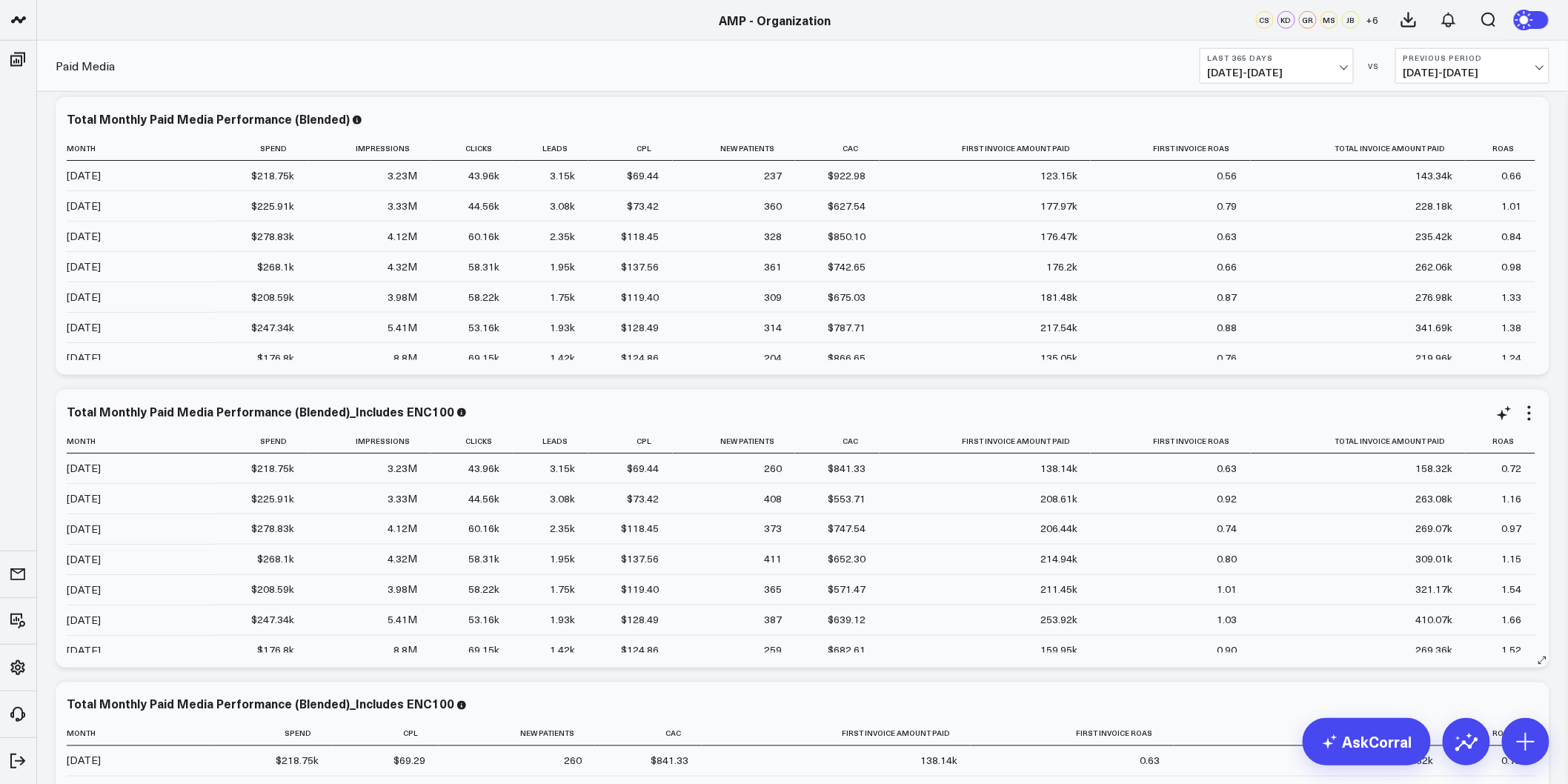
scroll to position [823, 0]
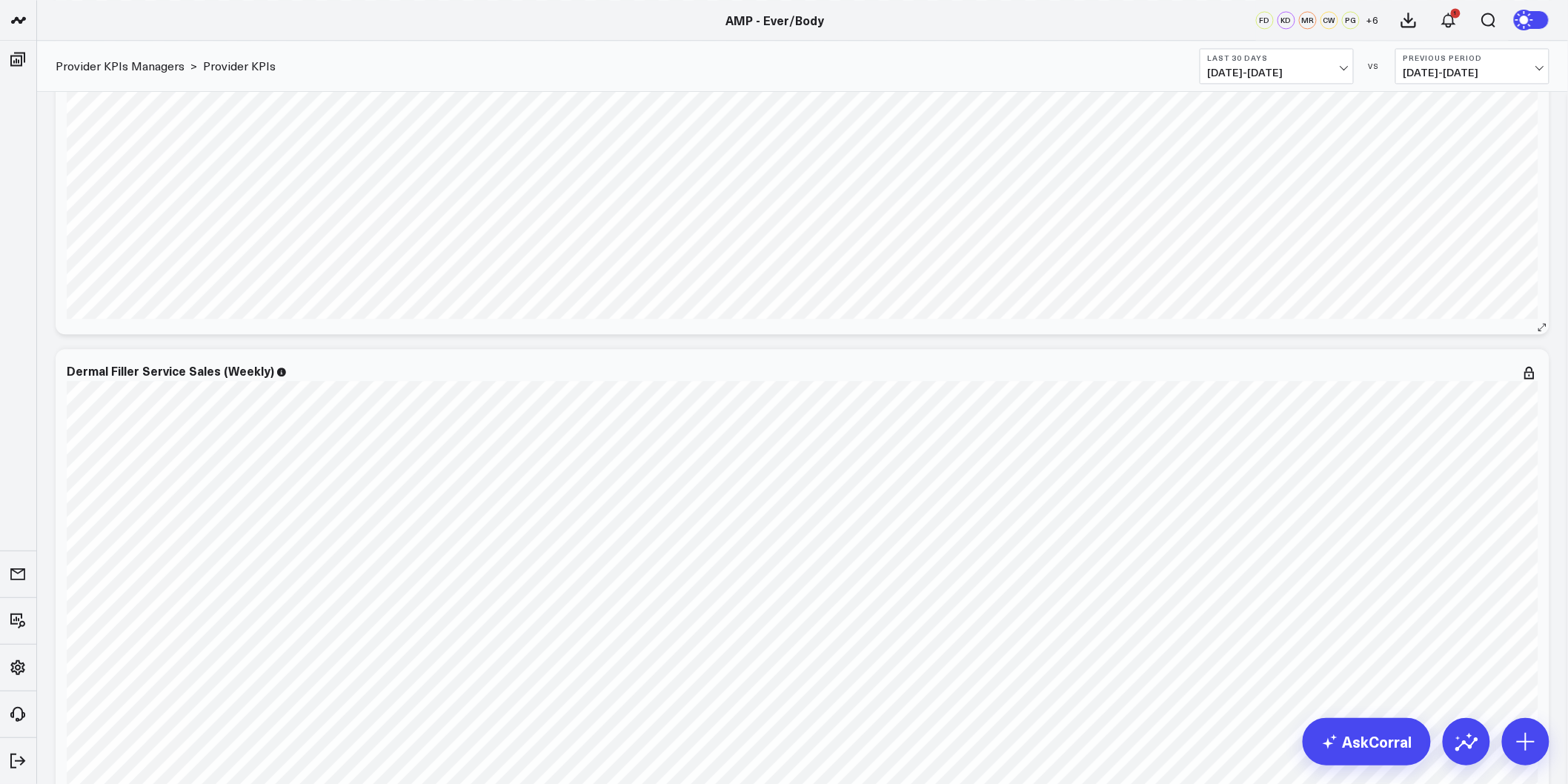
scroll to position [1467, 0]
click at [1529, 212] on icon at bounding box center [1529, 212] width 3 height 3
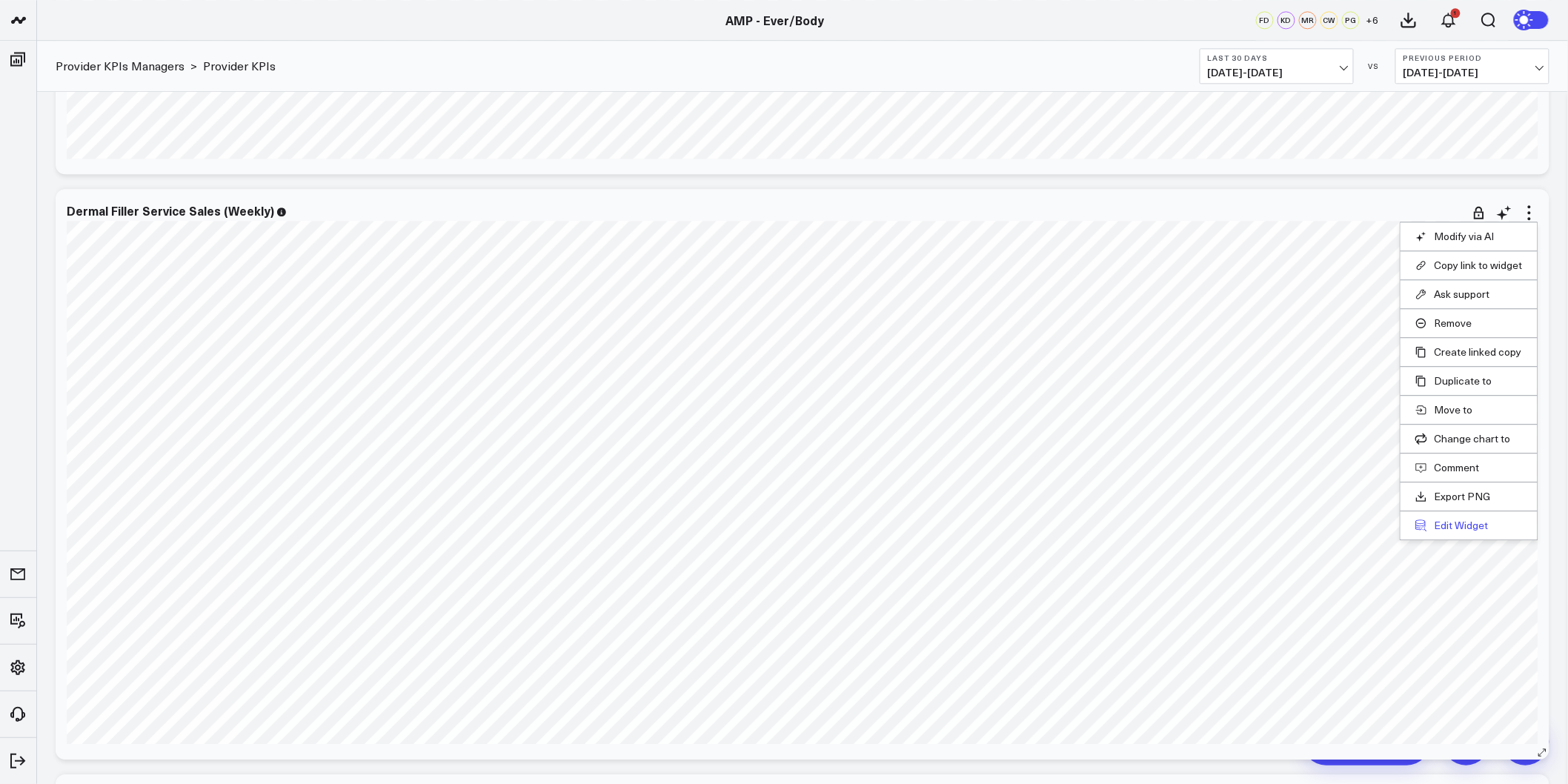
click at [1454, 529] on button "Edit Widget" at bounding box center [1469, 525] width 108 height 13
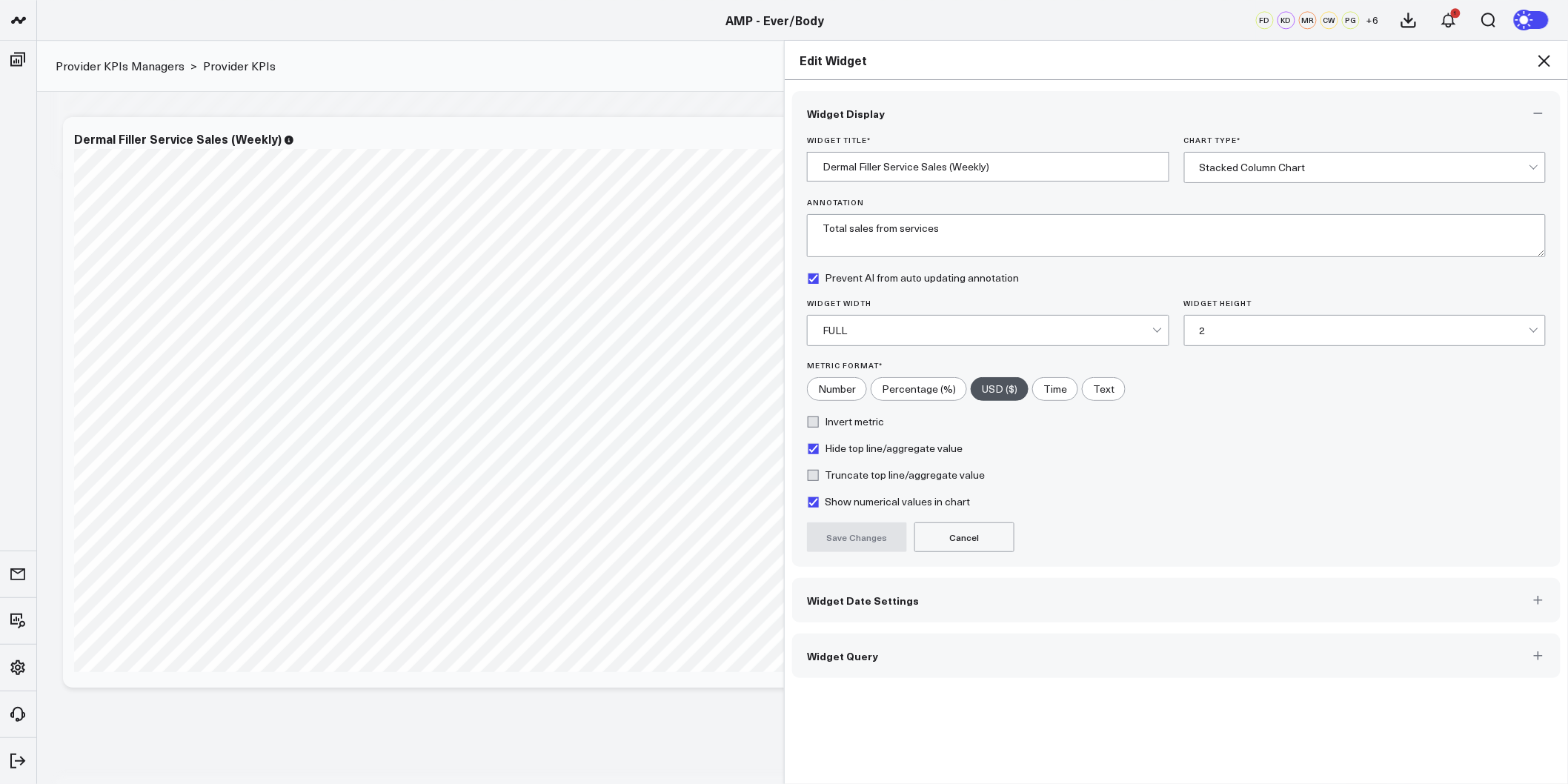
click at [872, 583] on button "Widget Date Settings" at bounding box center [1177, 599] width 769 height 45
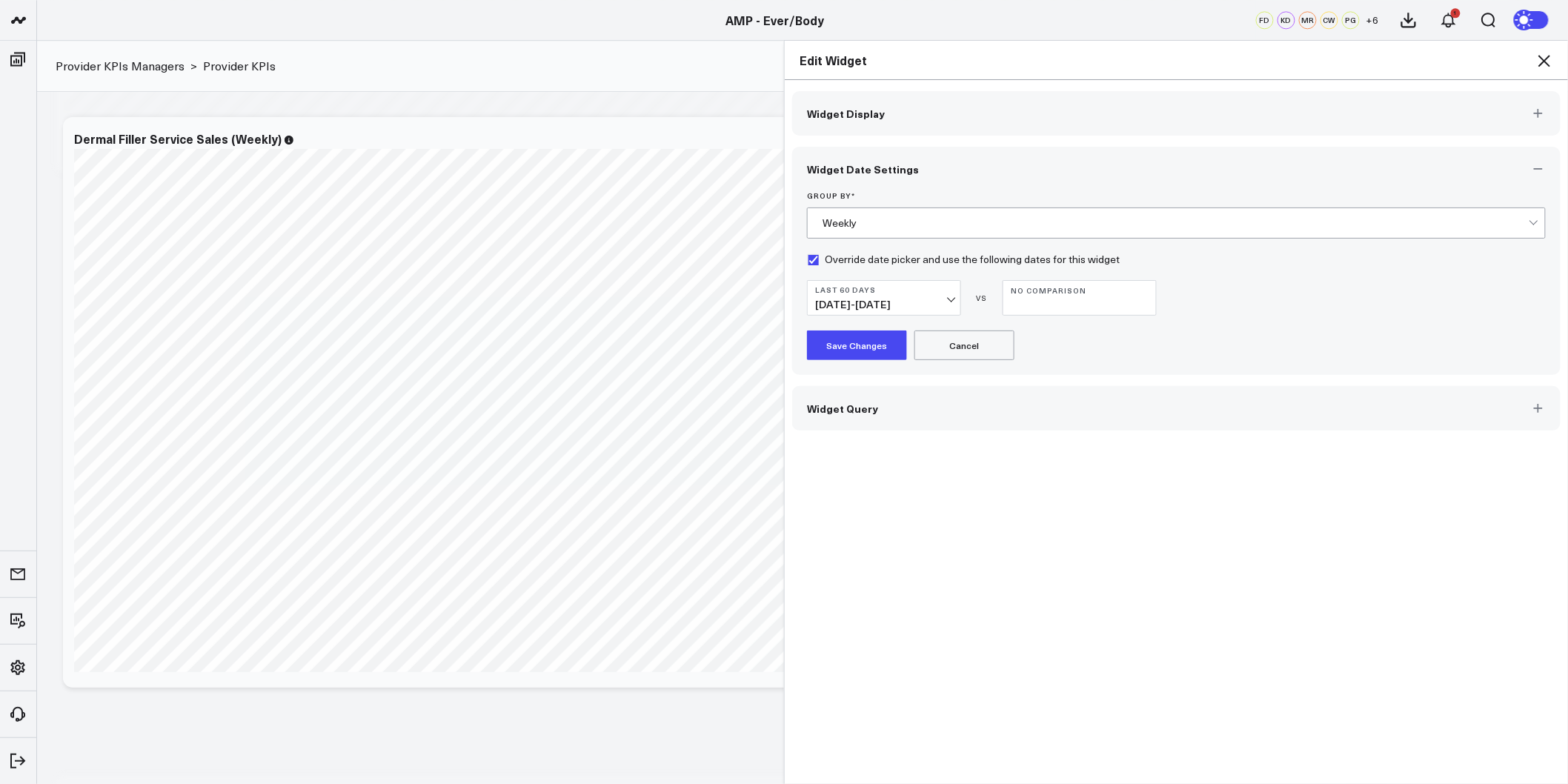
click at [932, 298] on button "Last 60 Days 06/30/25 - 08/28/25" at bounding box center [884, 298] width 154 height 36
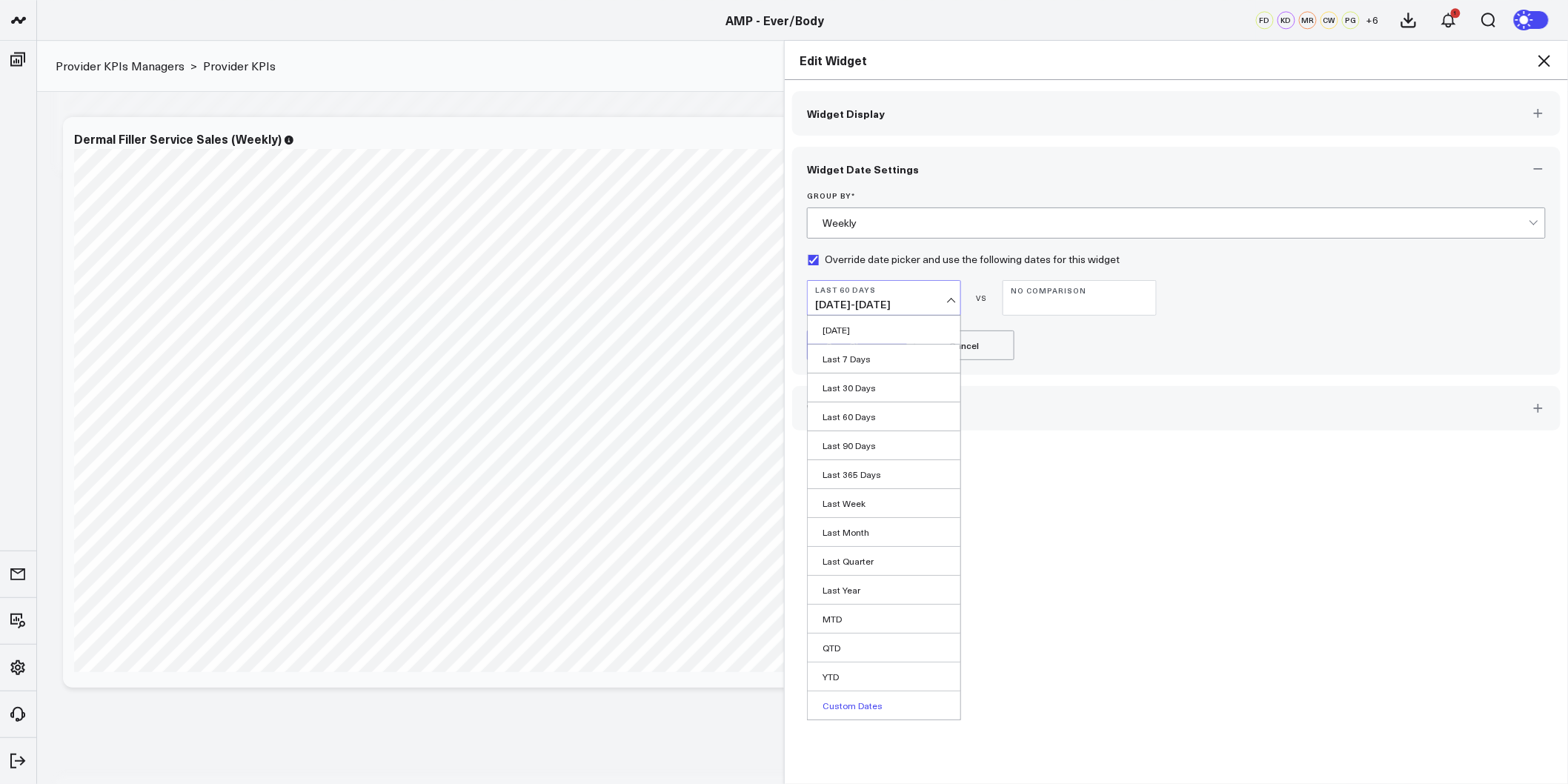
click at [834, 704] on link "Custom Dates" at bounding box center [884, 705] width 152 height 28
select select "7"
select select "2025"
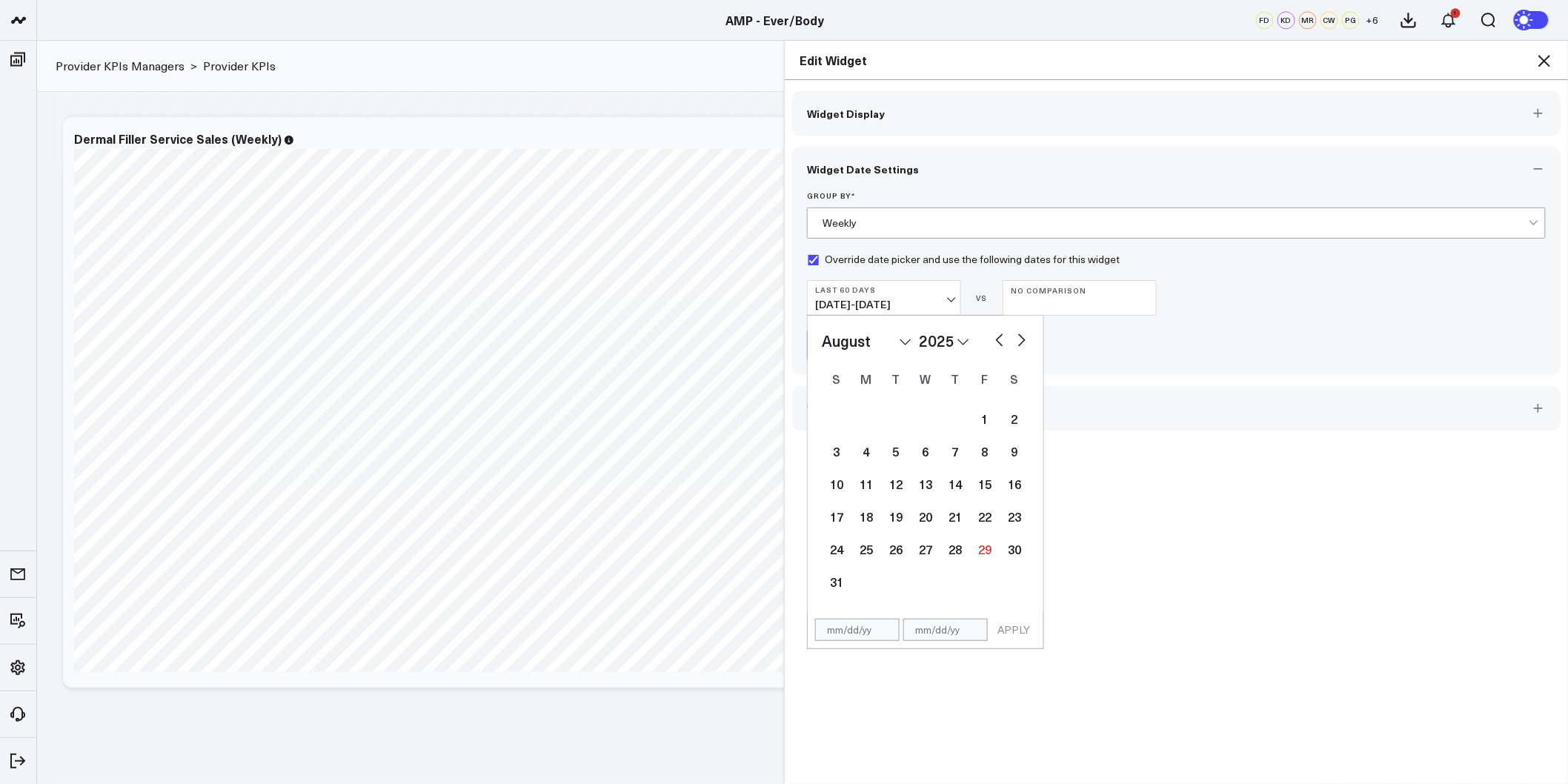
click at [994, 346] on button "button" at bounding box center [1000, 339] width 15 height 18
select select "6"
select select "2025"
click at [994, 346] on button "button" at bounding box center [1000, 339] width 15 height 18
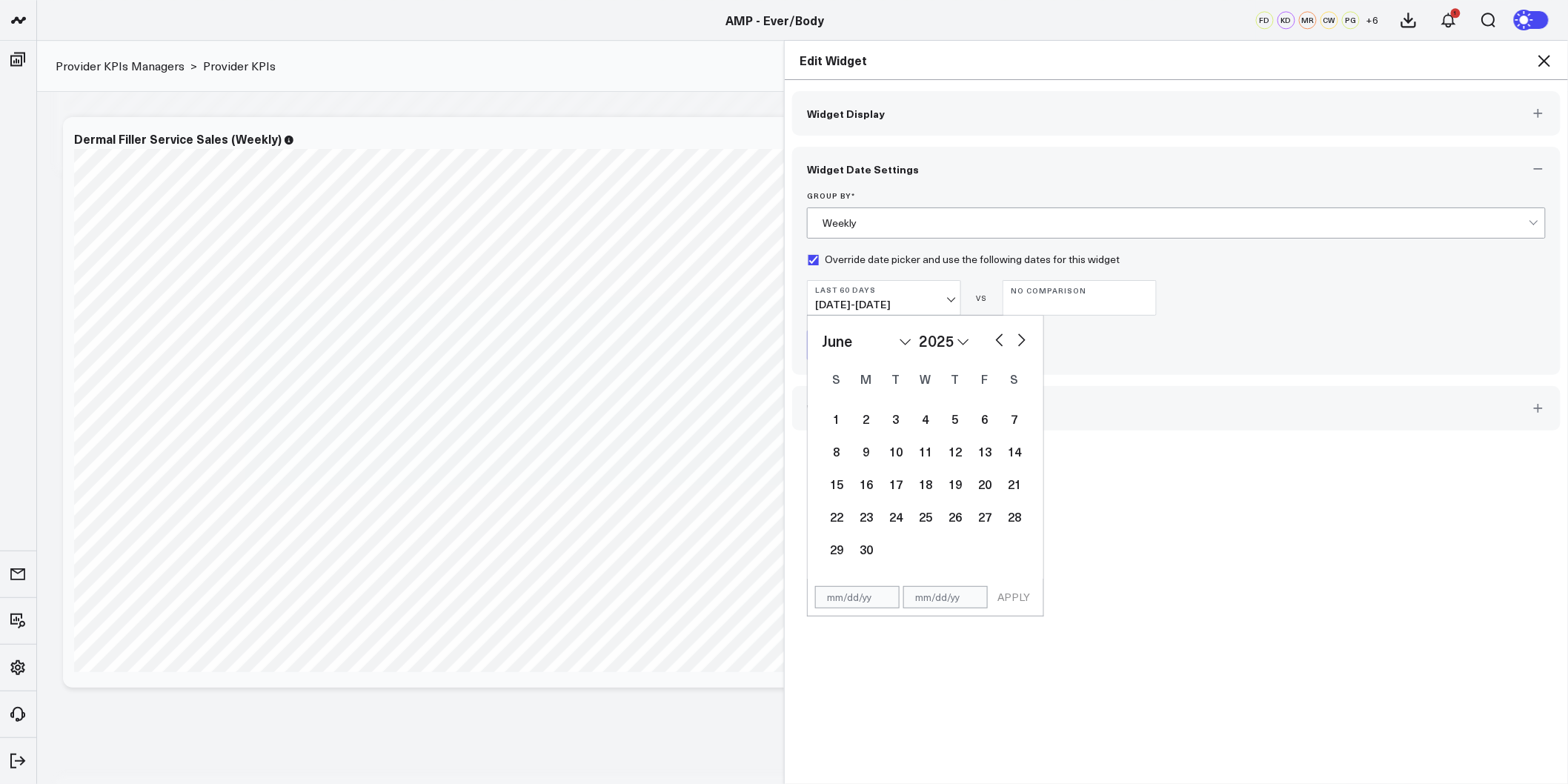
select select "4"
select select "2025"
click at [994, 346] on button "button" at bounding box center [1000, 339] width 15 height 18
select select "3"
select select "2025"
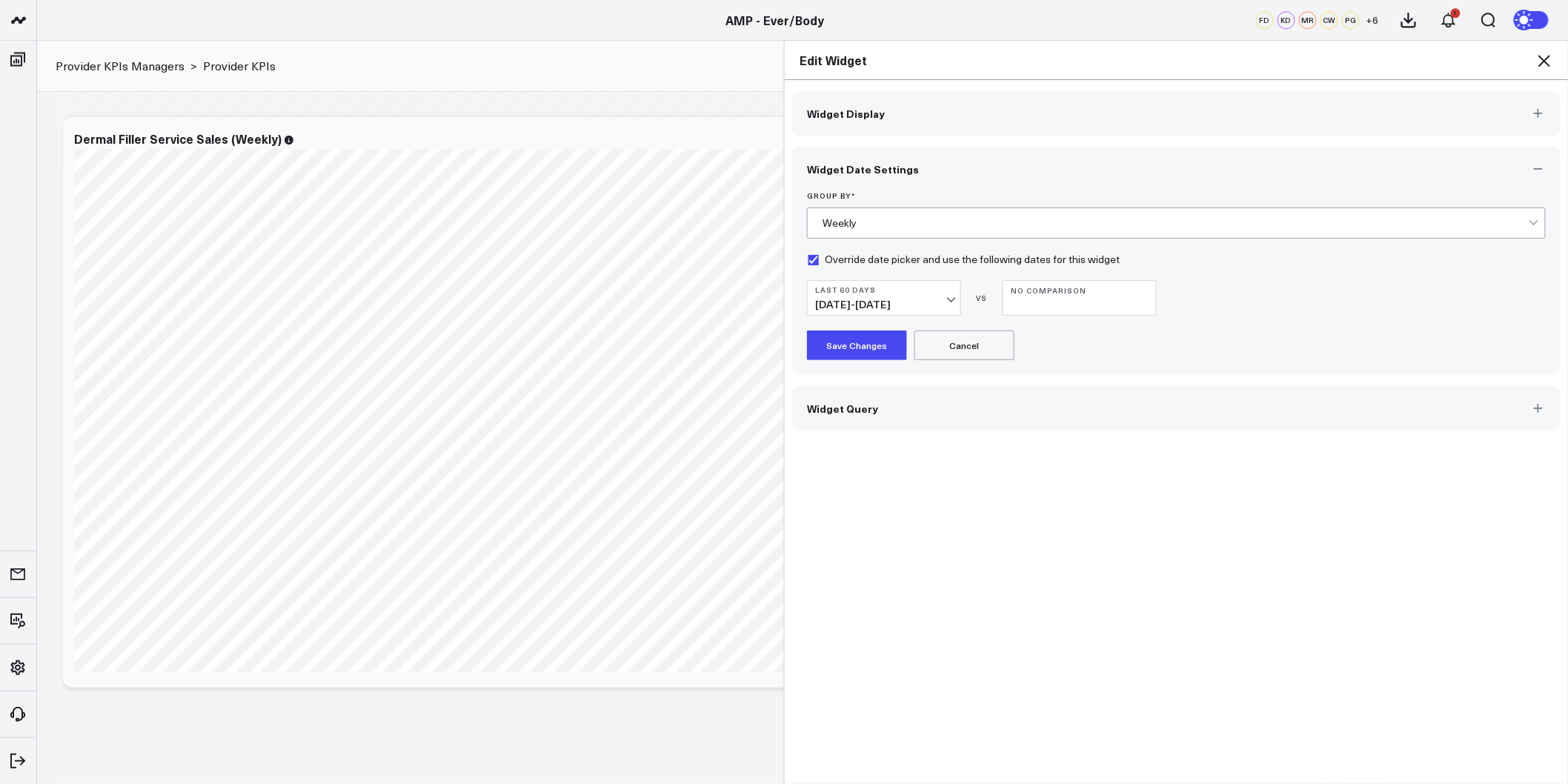
click at [1547, 60] on icon at bounding box center [1544, 61] width 12 height 12
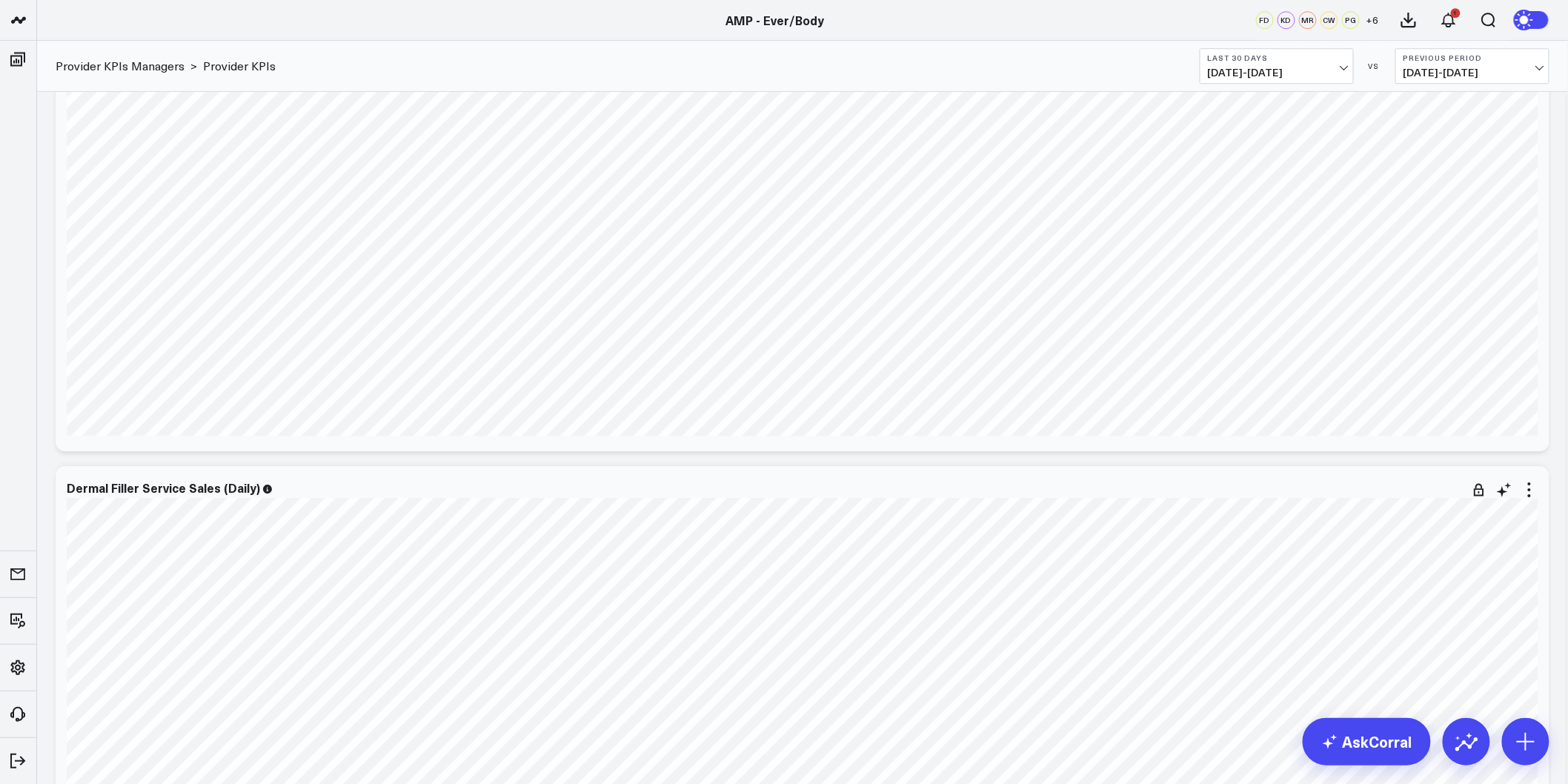
scroll to position [1550, 0]
